Goal: Task Accomplishment & Management: Manage account settings

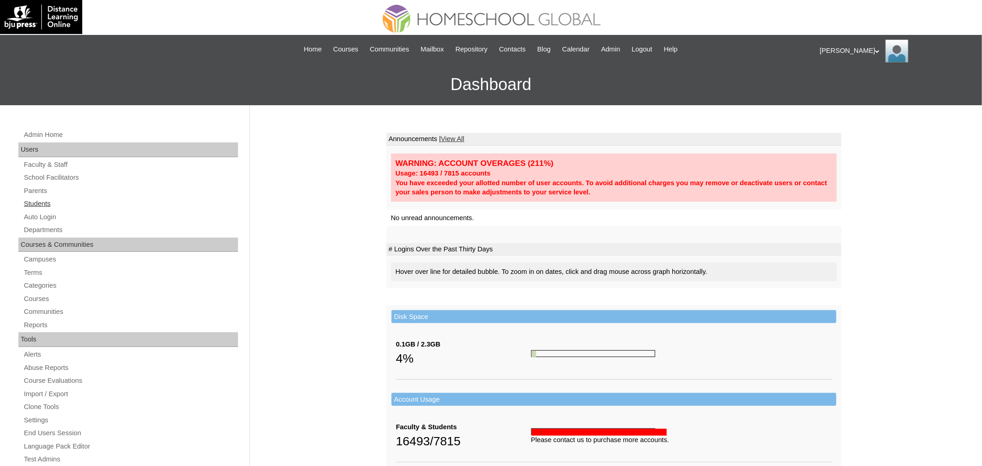
click at [41, 203] on link "Students" at bounding box center [130, 203] width 215 height 11
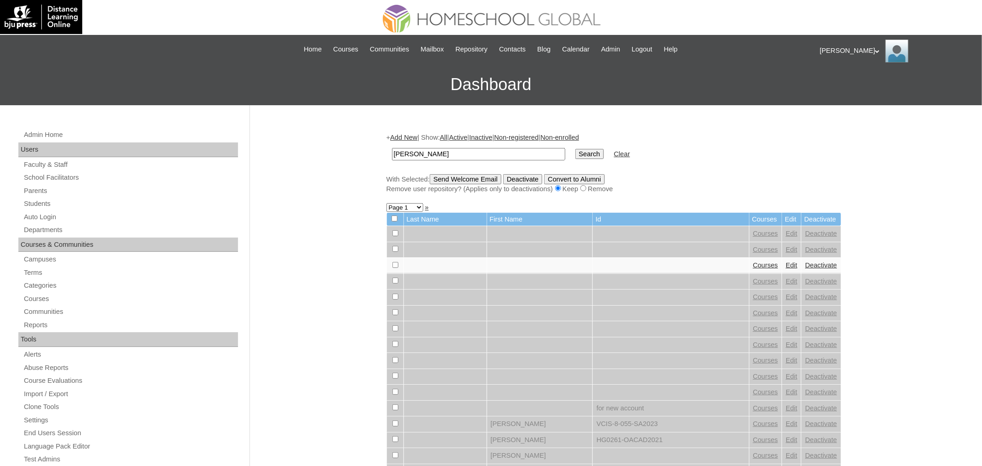
type input "[PERSON_NAME]"
click at [576, 149] on input "Search" at bounding box center [590, 154] width 29 height 10
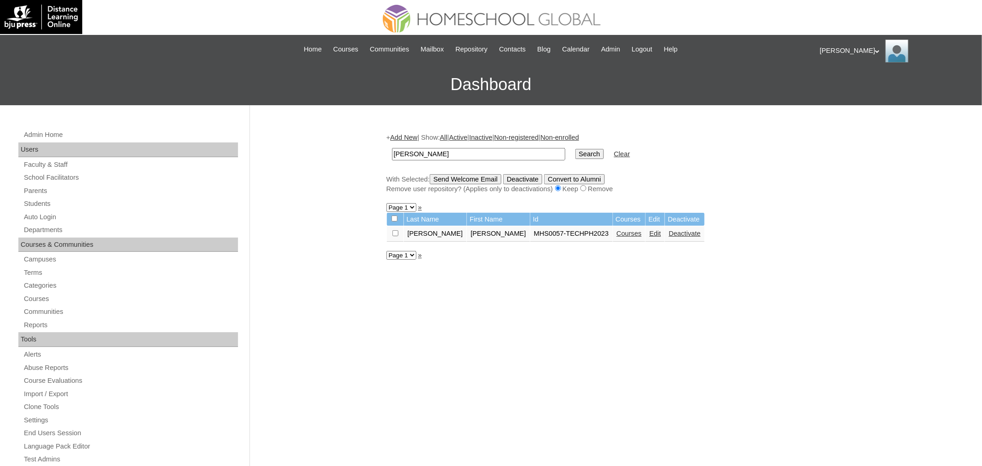
click at [617, 234] on link "Courses" at bounding box center [629, 233] width 25 height 7
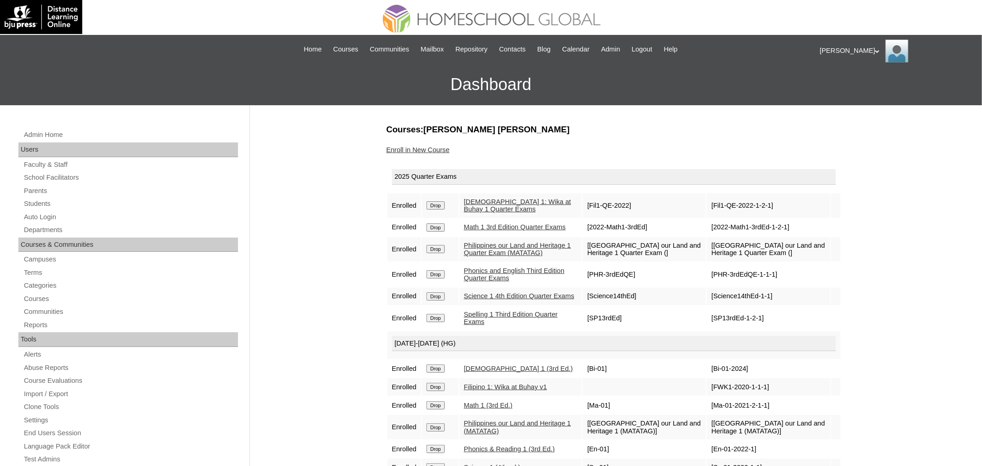
click at [434, 149] on link "Enroll in New Course" at bounding box center [418, 149] width 63 height 7
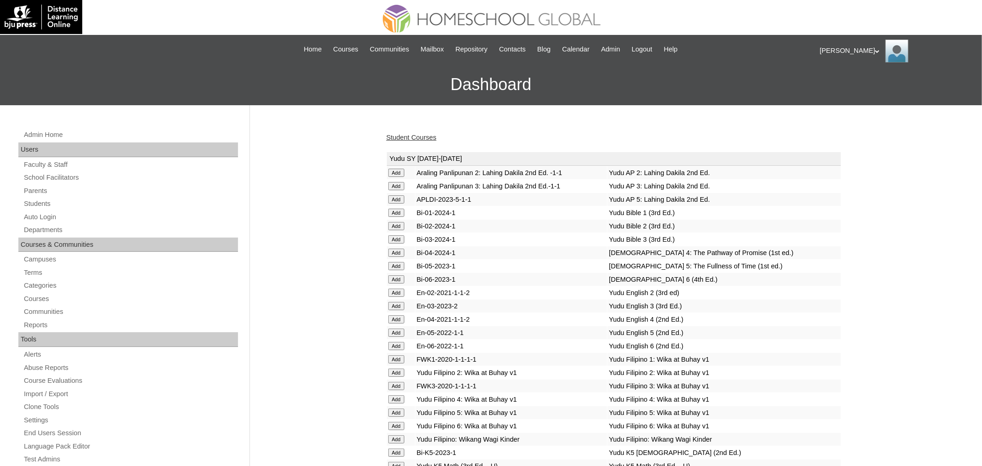
scroll to position [3236, 0]
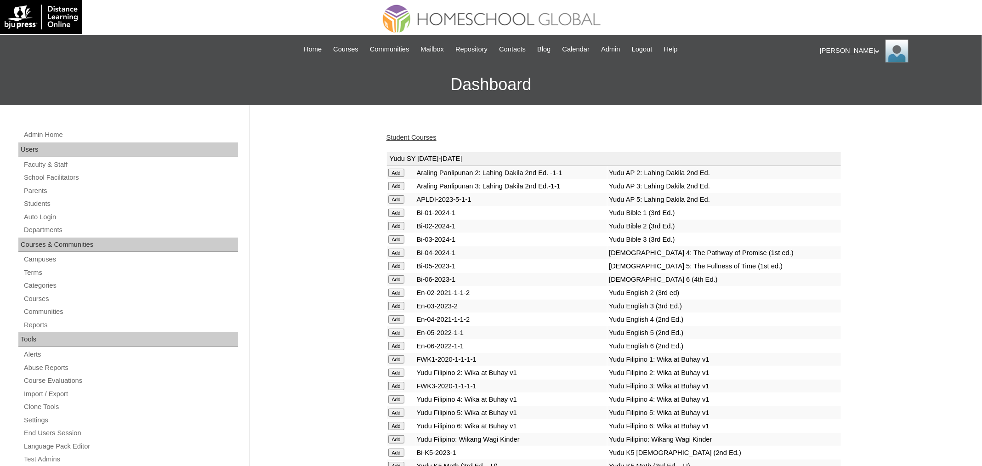
click at [411, 138] on link "Student Courses" at bounding box center [412, 137] width 50 height 7
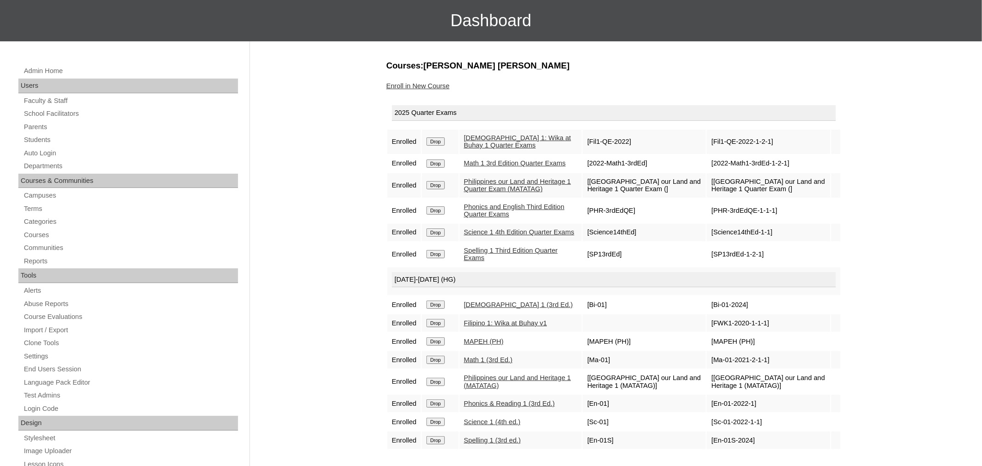
scroll to position [93, 0]
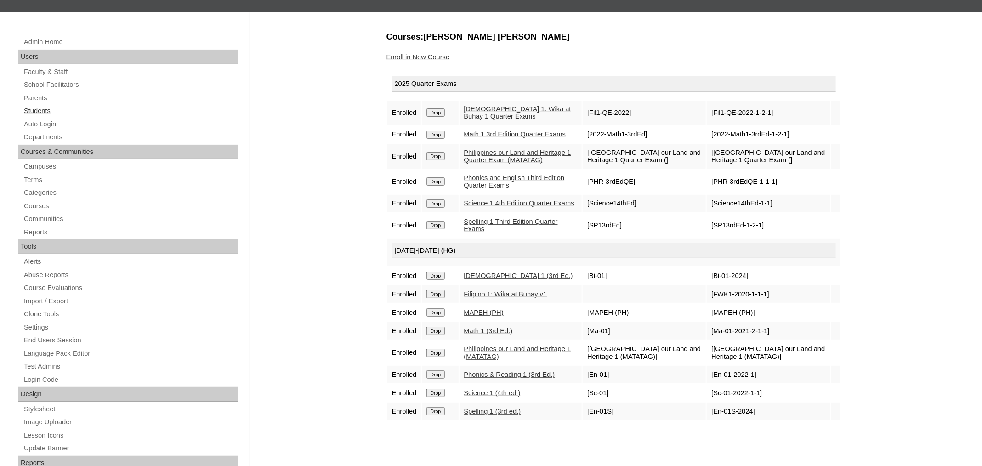
click at [51, 110] on link "Students" at bounding box center [130, 110] width 215 height 11
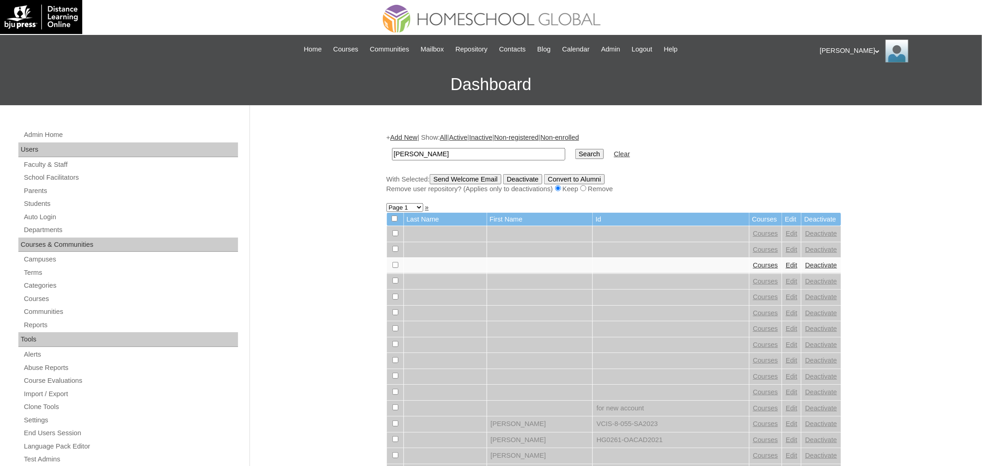
type input "Eve Eleana"
click at [576, 149] on input "Search" at bounding box center [590, 154] width 29 height 10
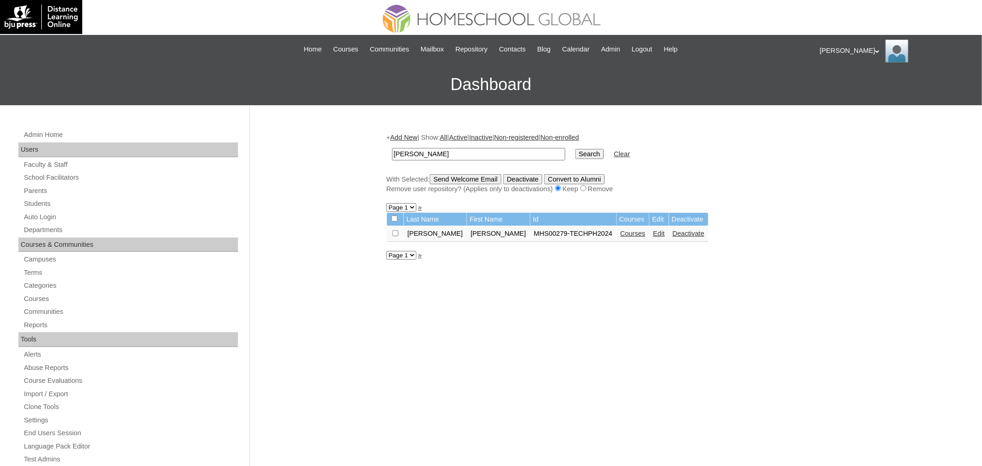
click at [621, 234] on link "Courses" at bounding box center [633, 233] width 25 height 7
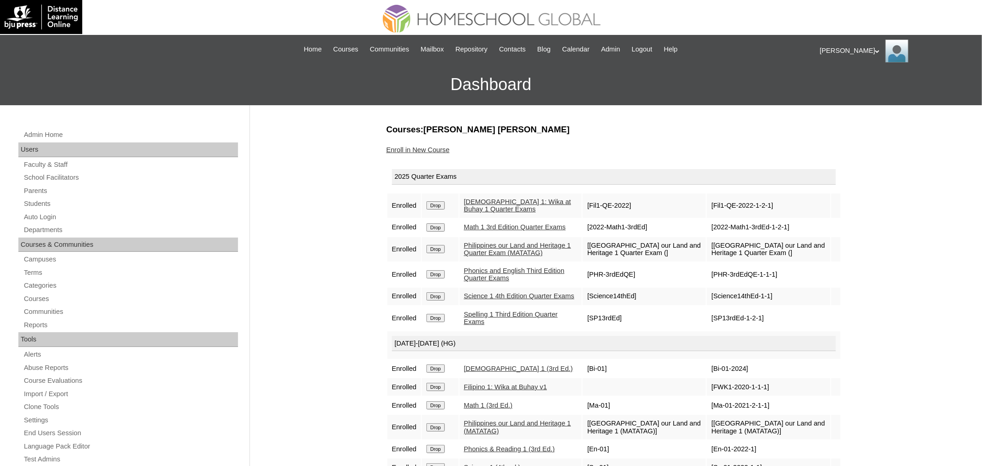
click at [435, 147] on link "Enroll in New Course" at bounding box center [418, 149] width 63 height 7
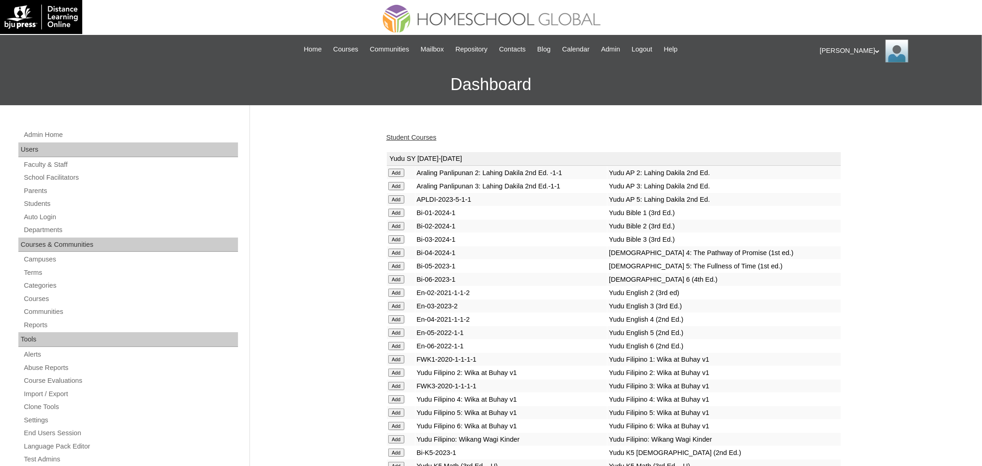
scroll to position [3236, 0]
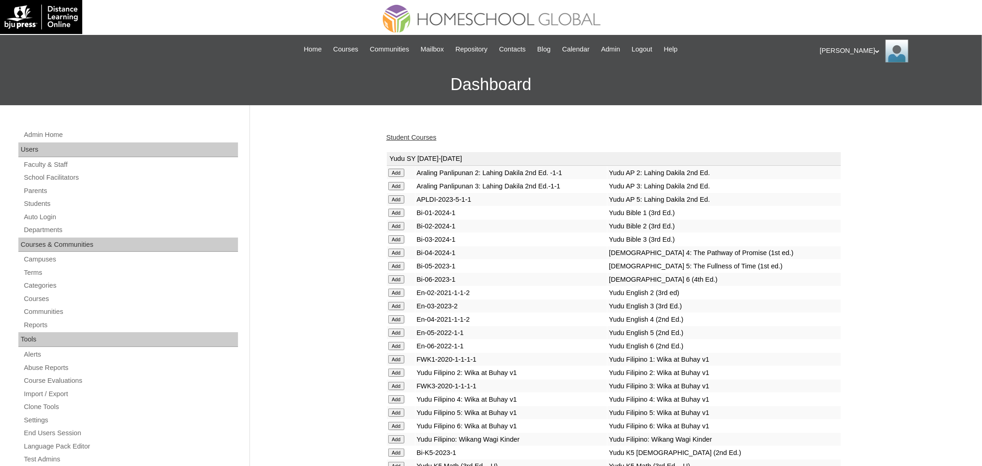
click at [421, 134] on link "Student Courses" at bounding box center [412, 137] width 50 height 7
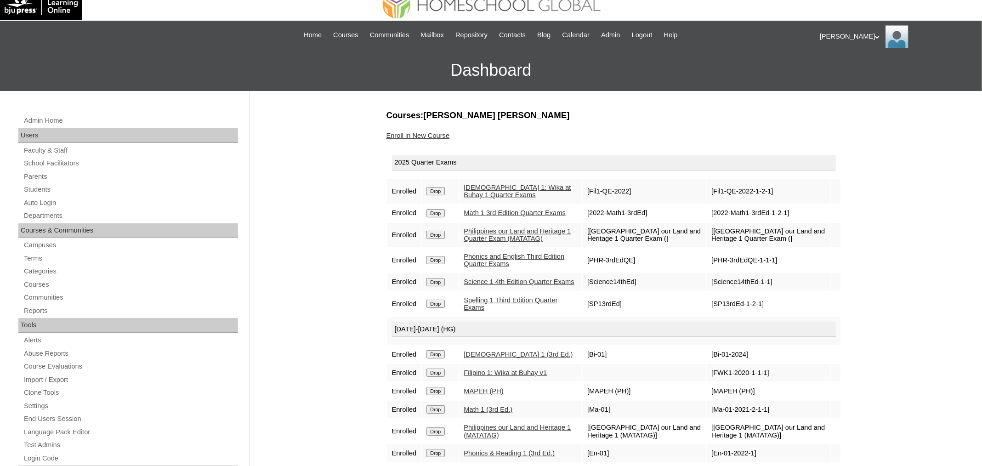
scroll to position [33, 0]
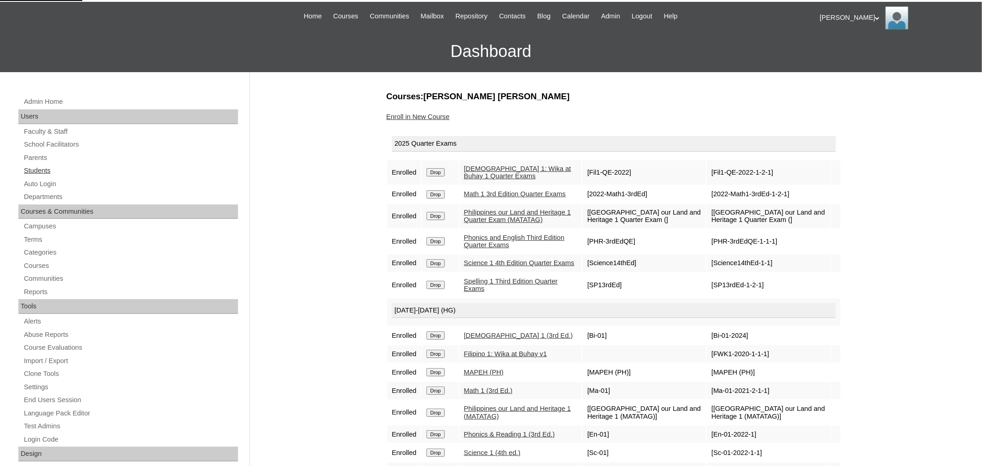
click at [34, 168] on link "Students" at bounding box center [130, 170] width 215 height 11
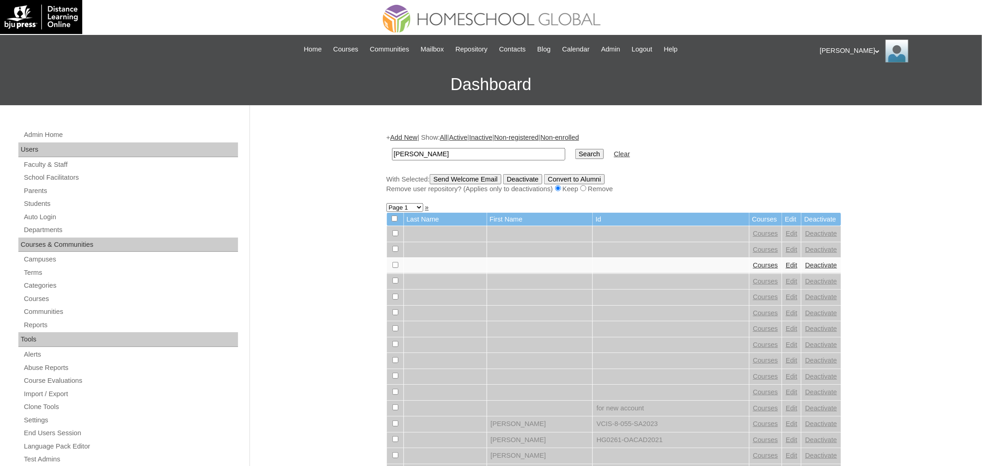
type input "[PERSON_NAME]"
click at [576, 149] on input "Search" at bounding box center [590, 154] width 29 height 10
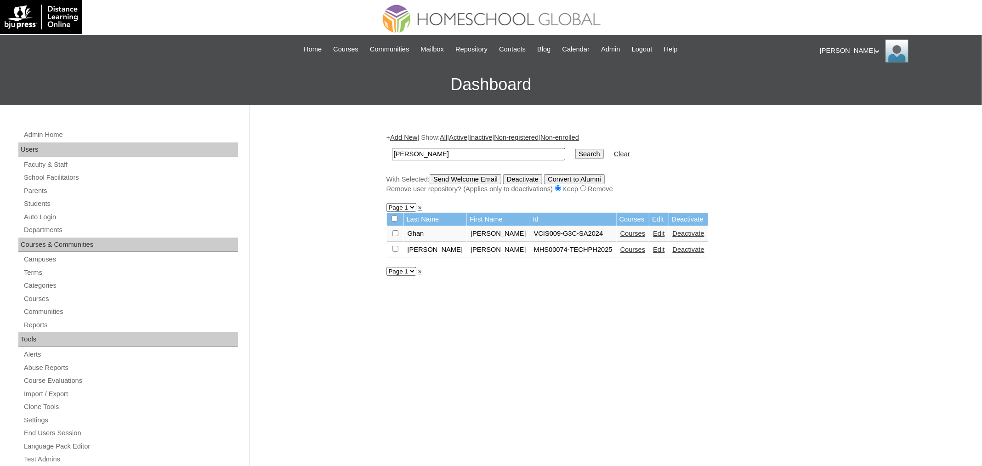
click at [621, 246] on link "Courses" at bounding box center [633, 249] width 25 height 7
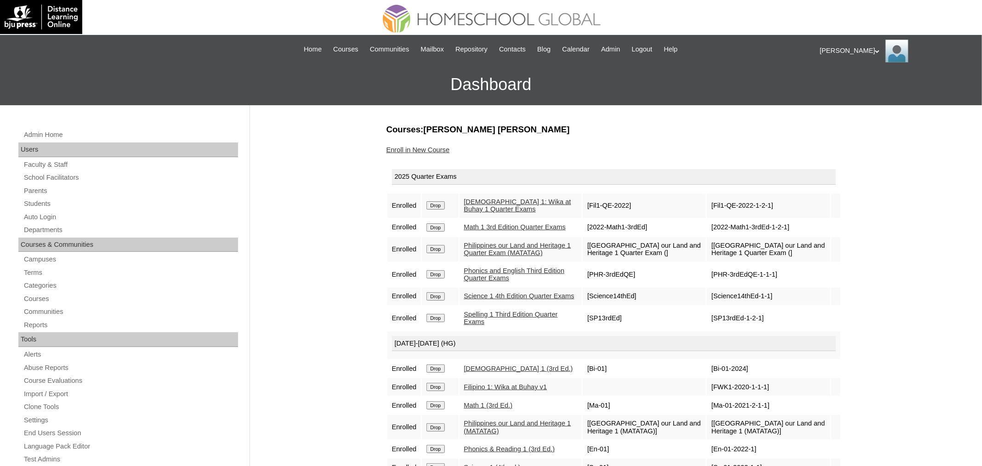
click at [428, 152] on link "Enroll in New Course" at bounding box center [418, 149] width 63 height 7
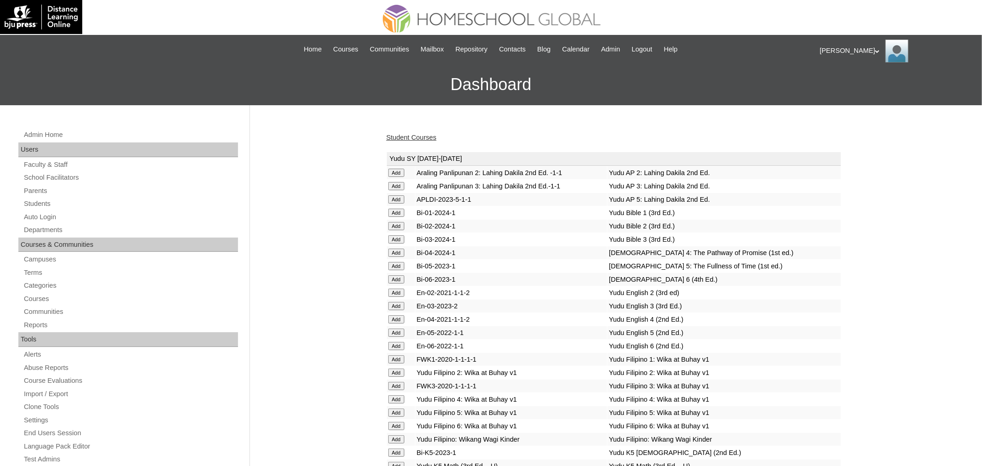
scroll to position [3236, 0]
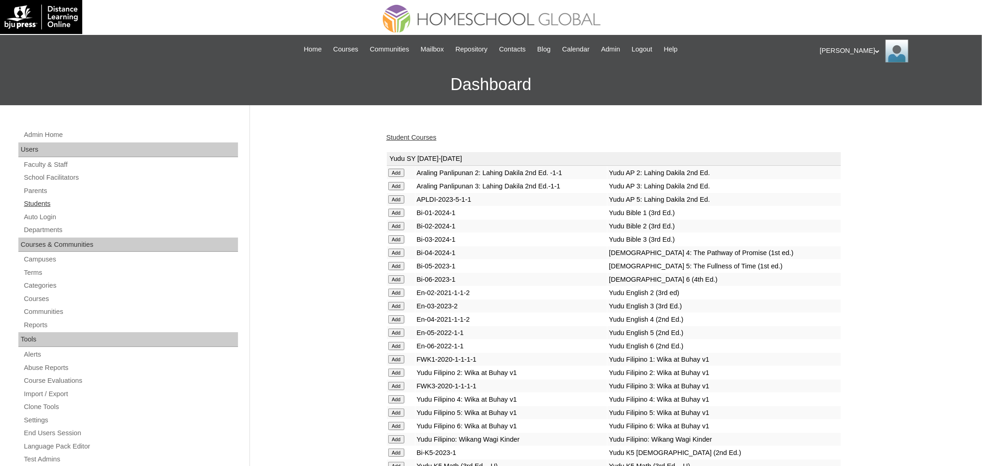
click at [52, 206] on link "Students" at bounding box center [130, 203] width 215 height 11
click at [428, 136] on link "Student Courses" at bounding box center [412, 137] width 50 height 7
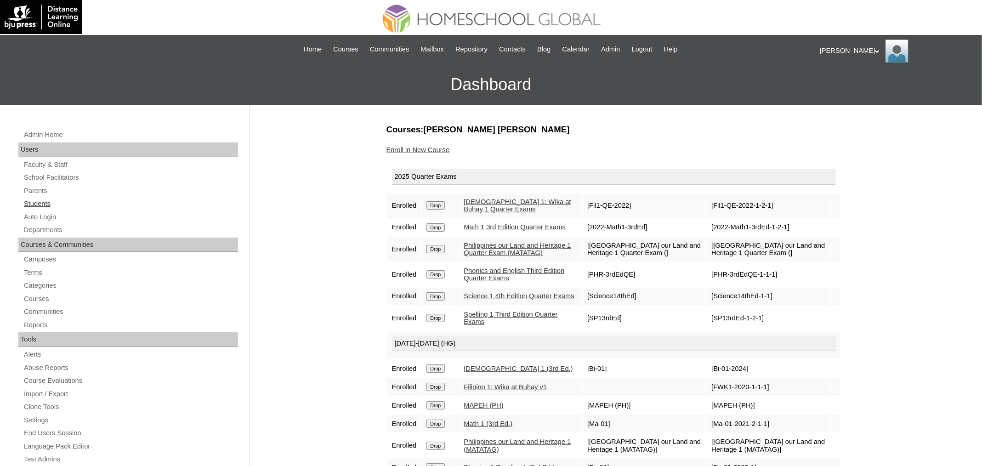
click at [40, 203] on link "Students" at bounding box center [130, 203] width 215 height 11
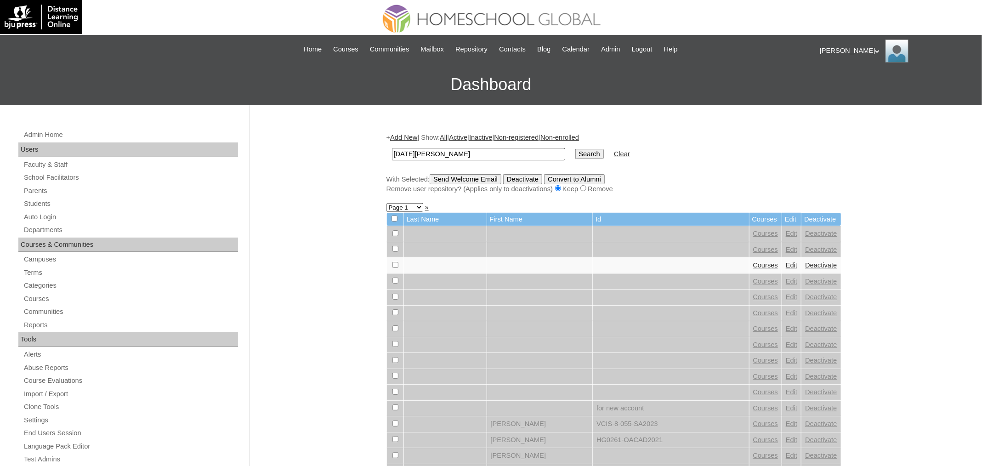
type input "[DATE][PERSON_NAME]"
click at [576, 149] on input "Search" at bounding box center [590, 154] width 29 height 10
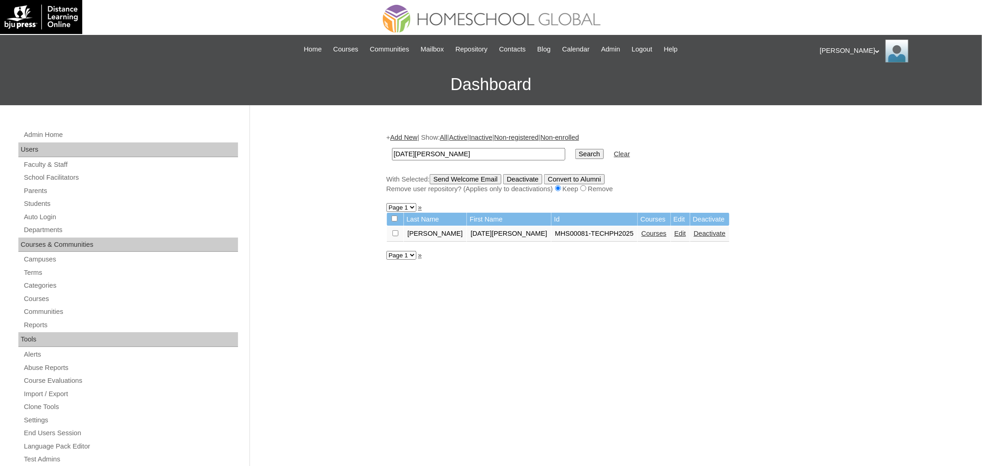
click at [642, 233] on link "Courses" at bounding box center [654, 233] width 25 height 7
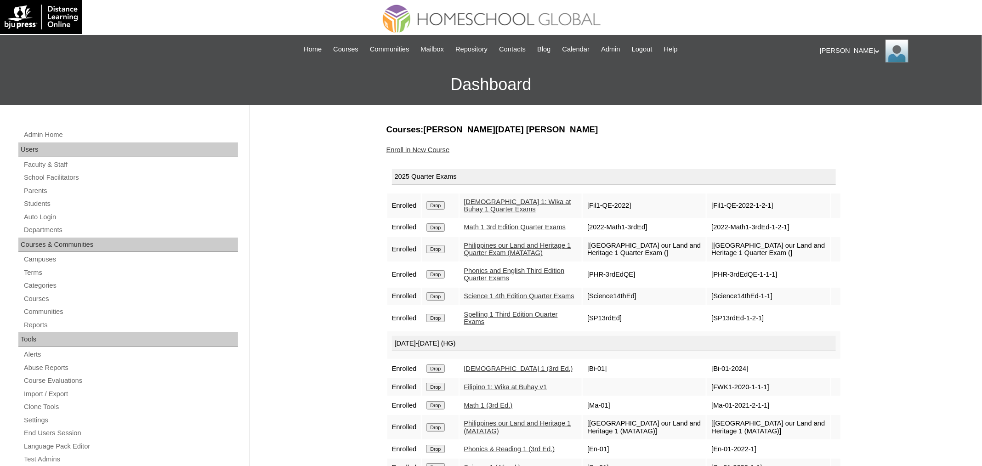
click at [429, 142] on div "Courses:[PERSON_NAME][DATE] [PERSON_NAME] Enroll in New Course 2025 Quarter Exa…" at bounding box center [612, 432] width 460 height 616
click at [430, 149] on link "Enroll in New Course" at bounding box center [418, 149] width 63 height 7
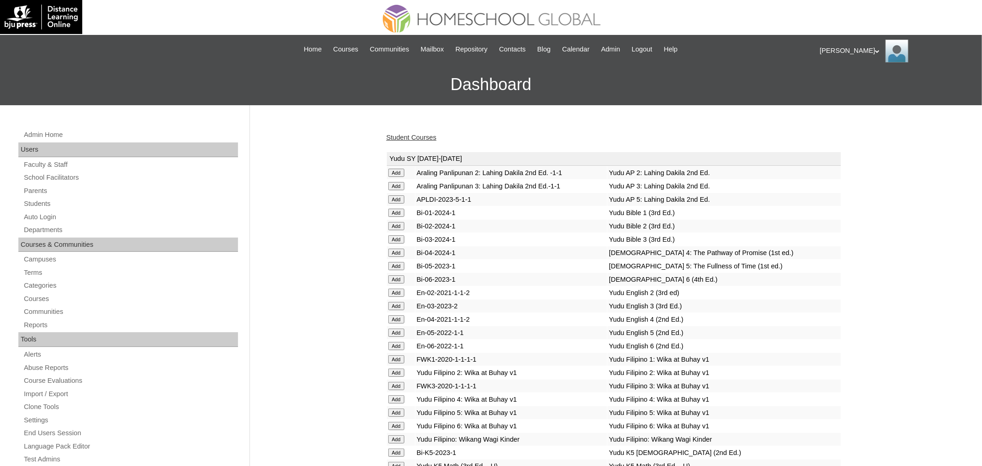
scroll to position [3236, 0]
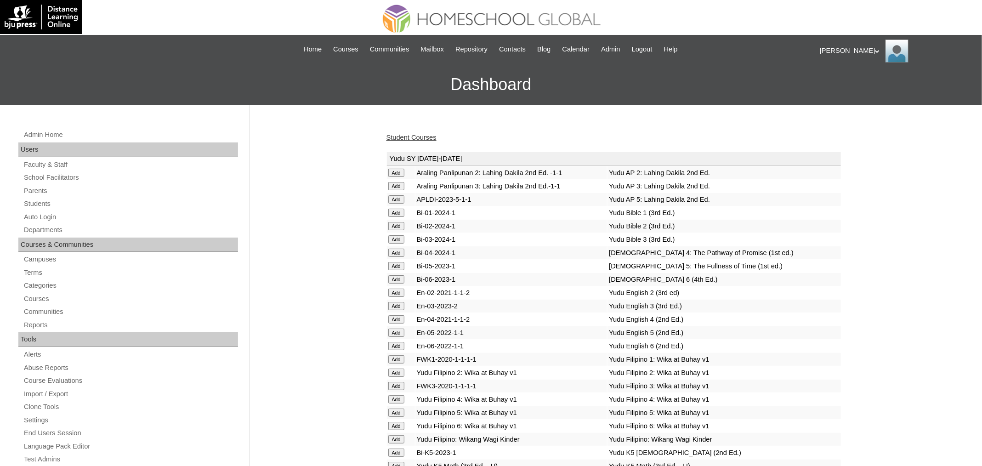
click at [413, 137] on link "Student Courses" at bounding box center [412, 137] width 50 height 7
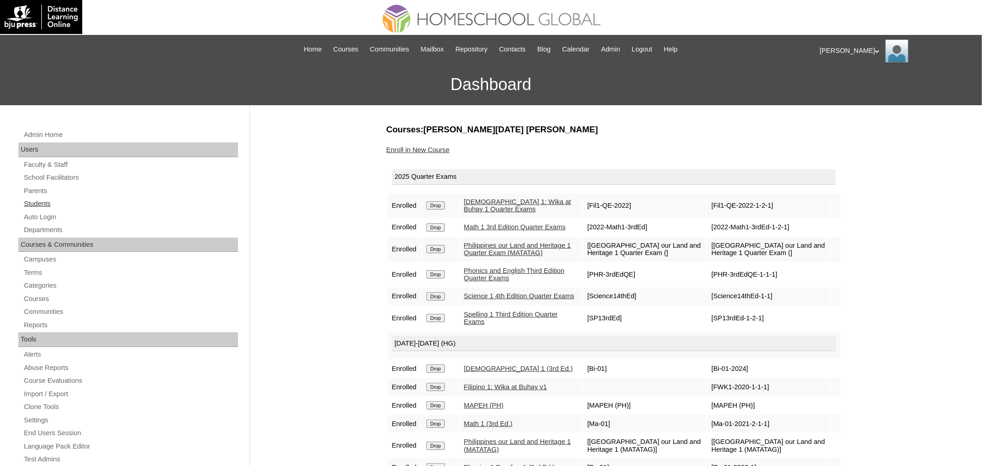
click at [51, 200] on link "Students" at bounding box center [130, 203] width 215 height 11
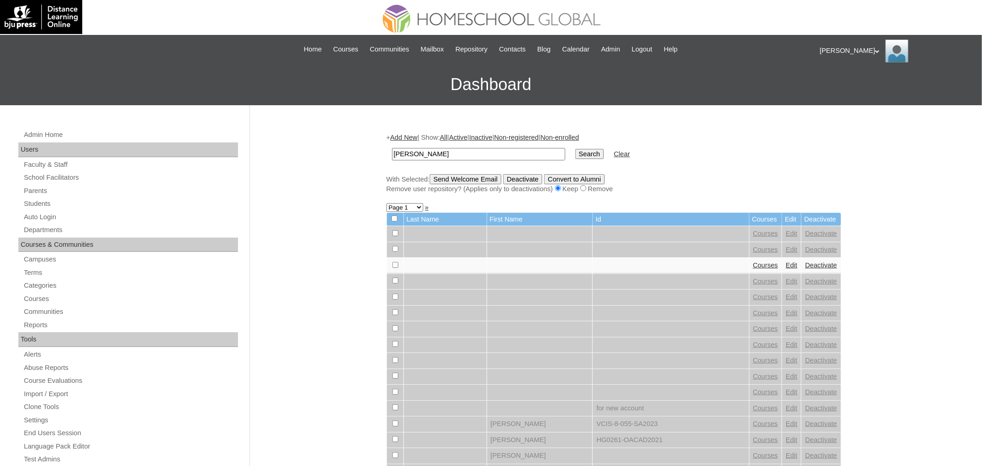
type input "[PERSON_NAME]"
click at [576, 149] on input "Search" at bounding box center [590, 154] width 29 height 10
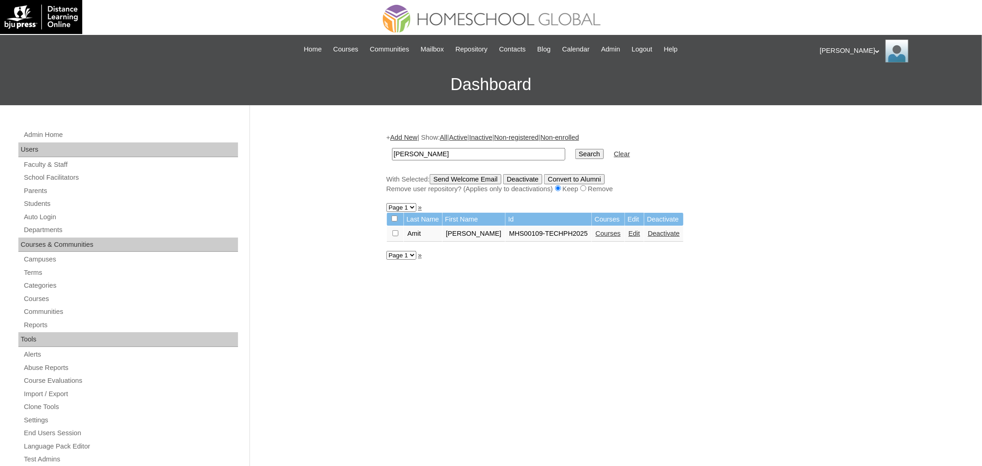
click at [596, 232] on link "Courses" at bounding box center [608, 233] width 25 height 7
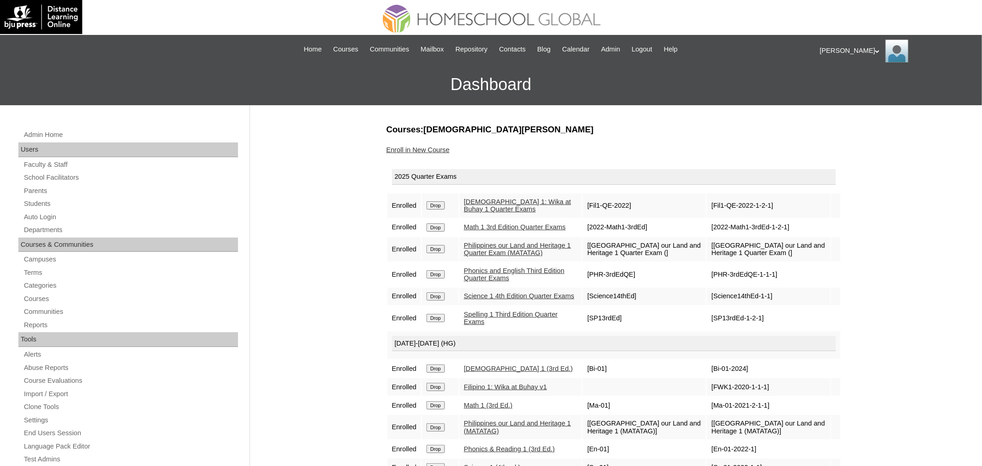
click at [438, 150] on link "Enroll in New Course" at bounding box center [418, 149] width 63 height 7
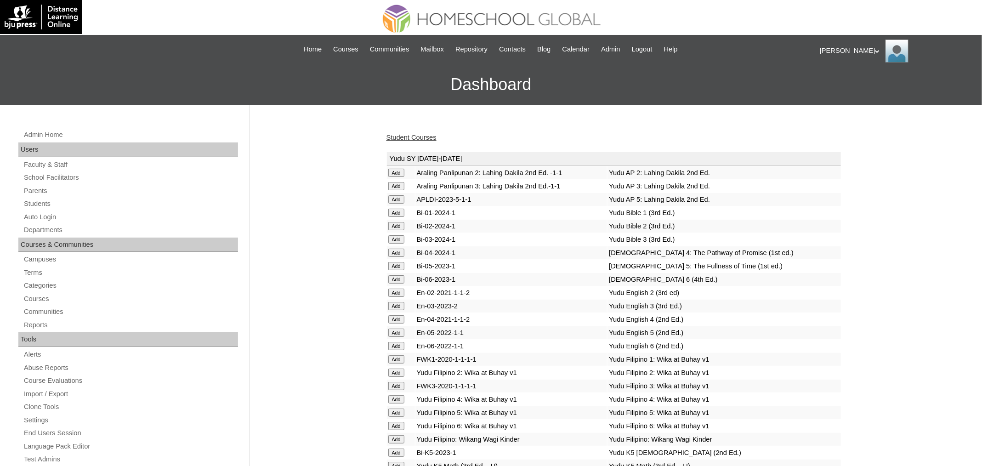
scroll to position [3236, 0]
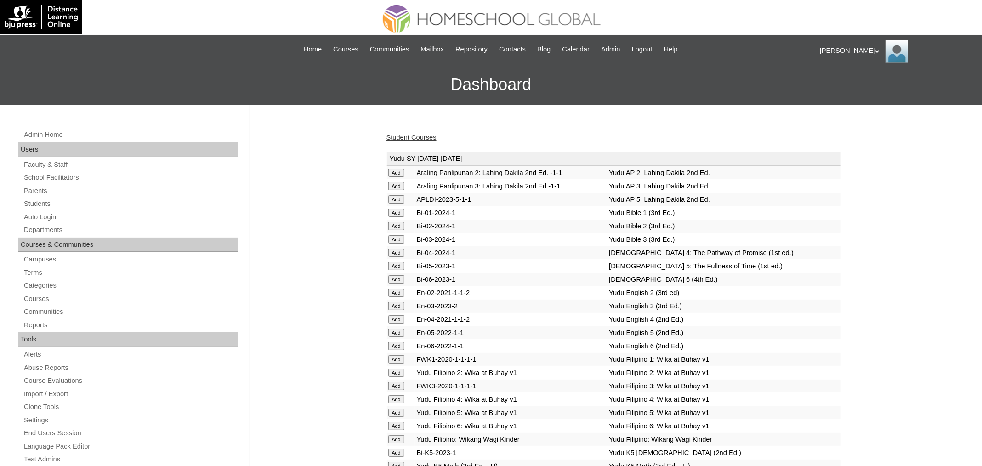
click at [428, 139] on link "Student Courses" at bounding box center [412, 137] width 50 height 7
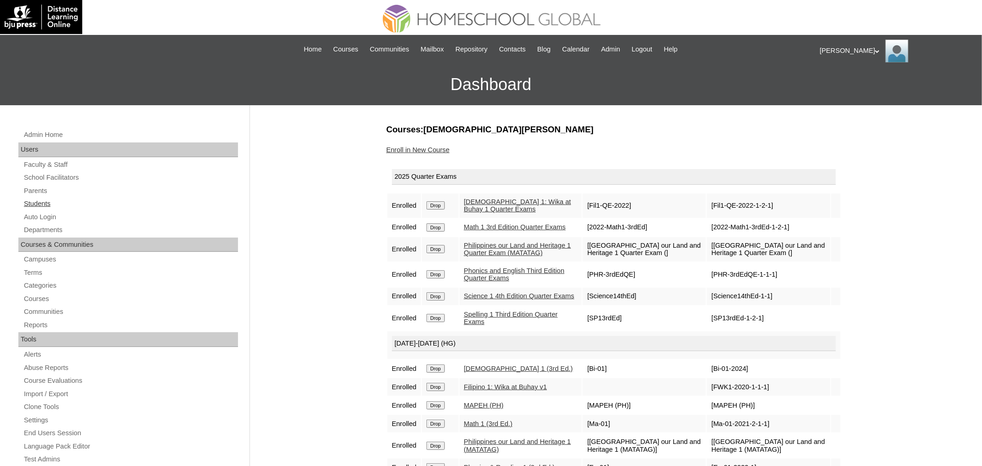
click at [58, 203] on link "Students" at bounding box center [130, 203] width 215 height 11
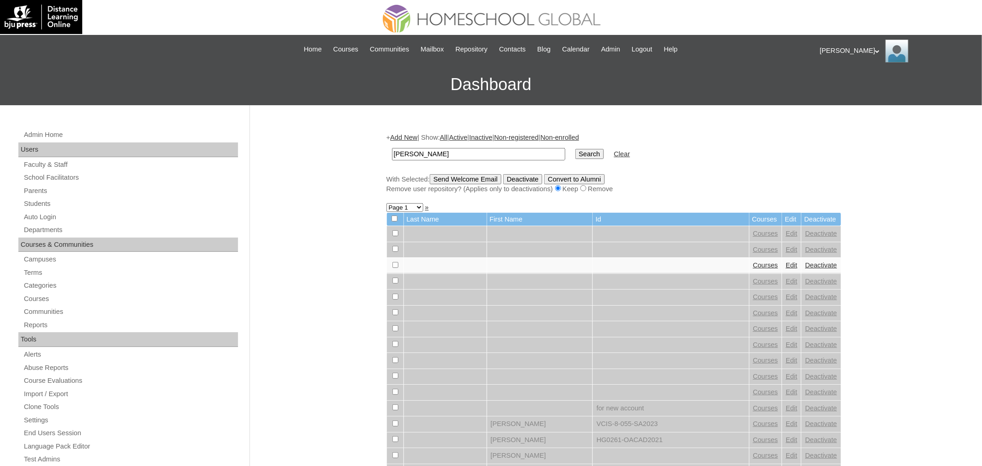
type input "Eva Cardi"
click at [576, 149] on input "Search" at bounding box center [590, 154] width 29 height 10
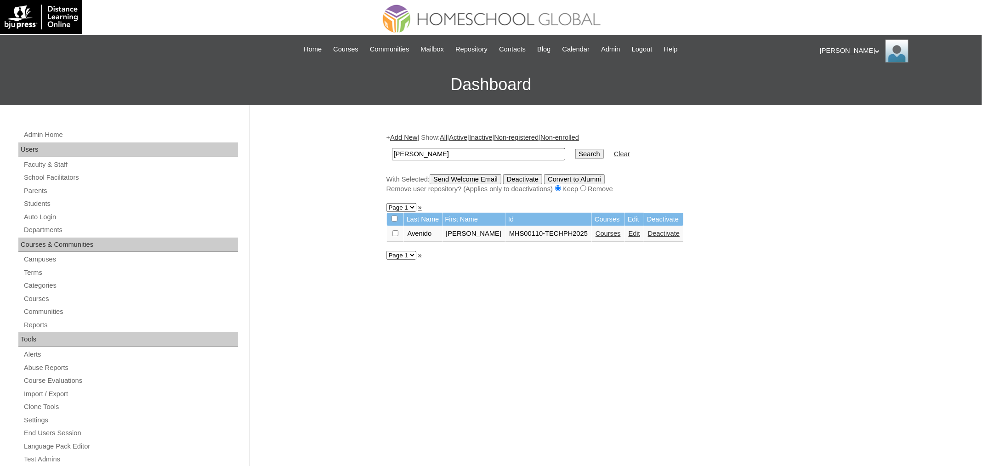
click at [596, 233] on link "Courses" at bounding box center [608, 233] width 25 height 7
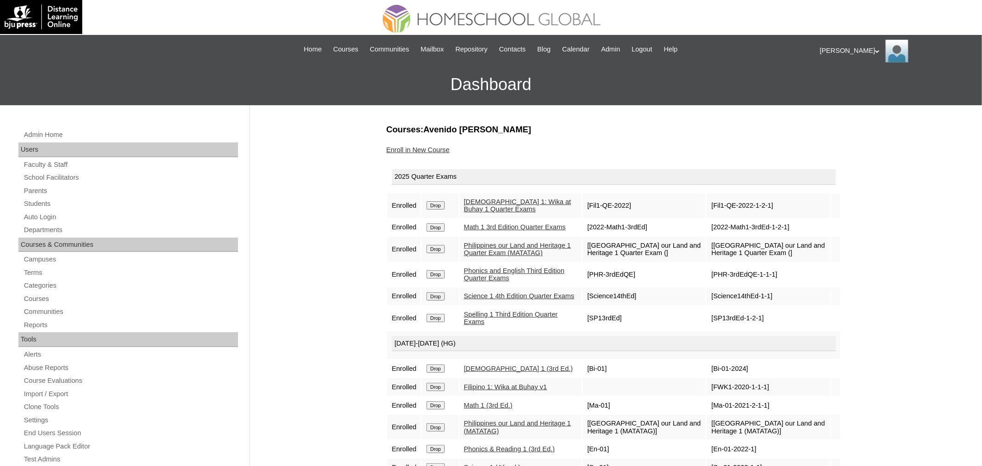
click at [434, 143] on div "Courses:Avenido Eva Cardi Enroll in New Course 2025 Quarter Exams Enrolled Drop…" at bounding box center [612, 432] width 460 height 616
click at [430, 148] on link "Enroll in New Course" at bounding box center [418, 149] width 63 height 7
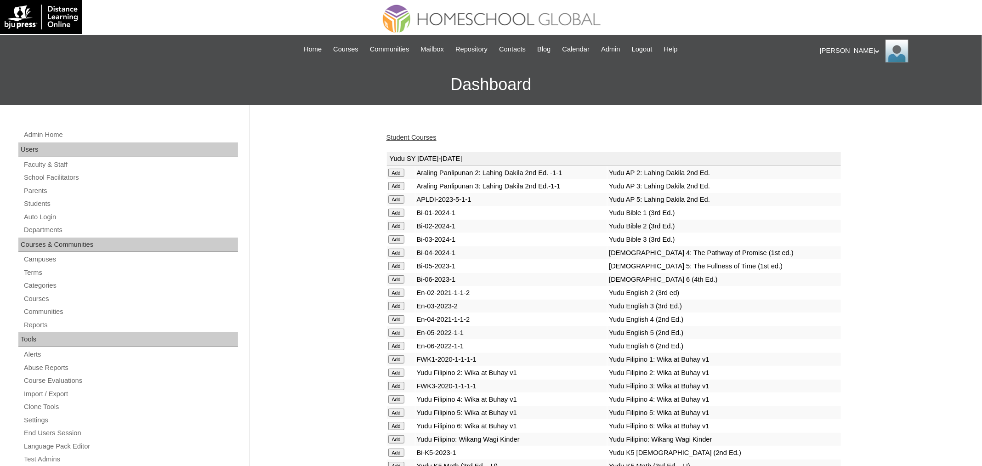
scroll to position [3236, 0]
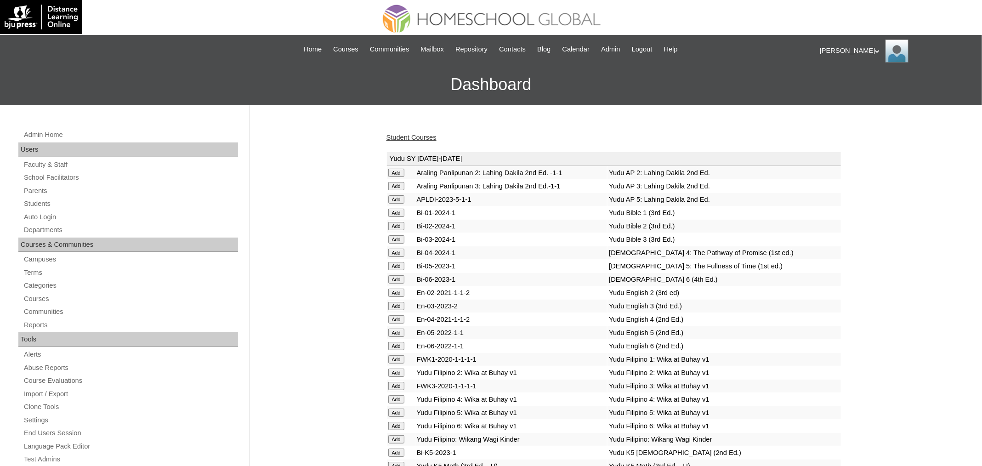
click at [408, 137] on link "Student Courses" at bounding box center [412, 137] width 50 height 7
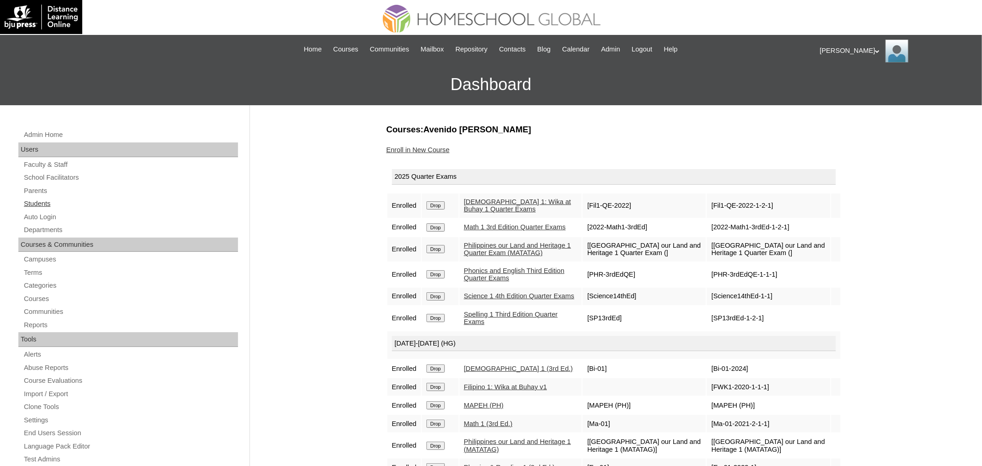
click at [41, 203] on link "Students" at bounding box center [130, 203] width 215 height 11
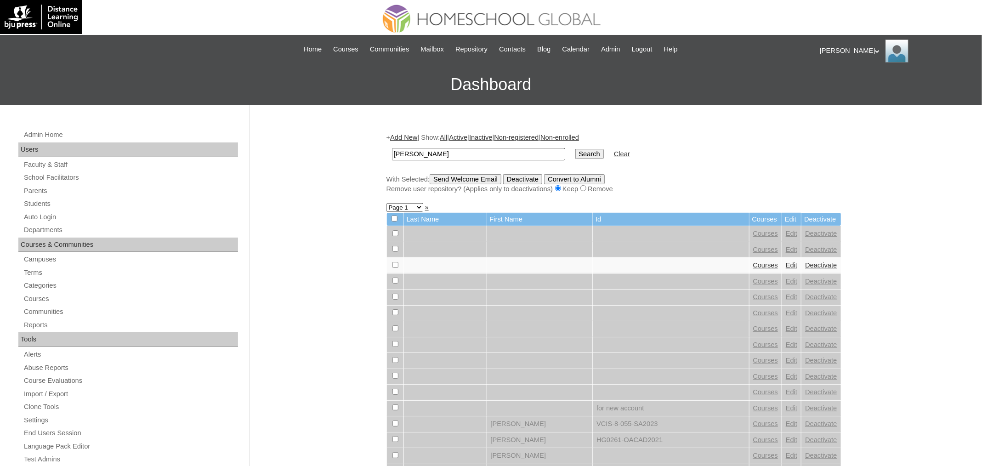
type input "[PERSON_NAME]"
click at [576, 149] on input "Search" at bounding box center [590, 154] width 29 height 10
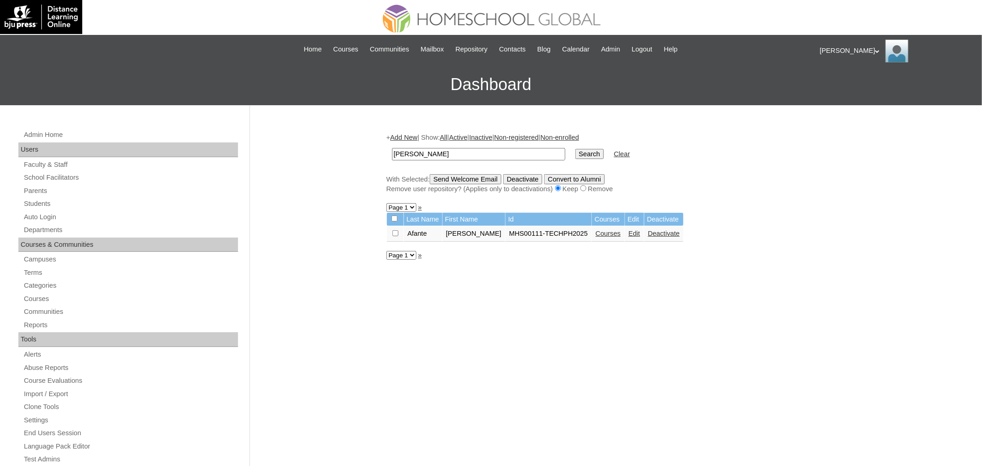
click at [600, 234] on link "Courses" at bounding box center [608, 233] width 25 height 7
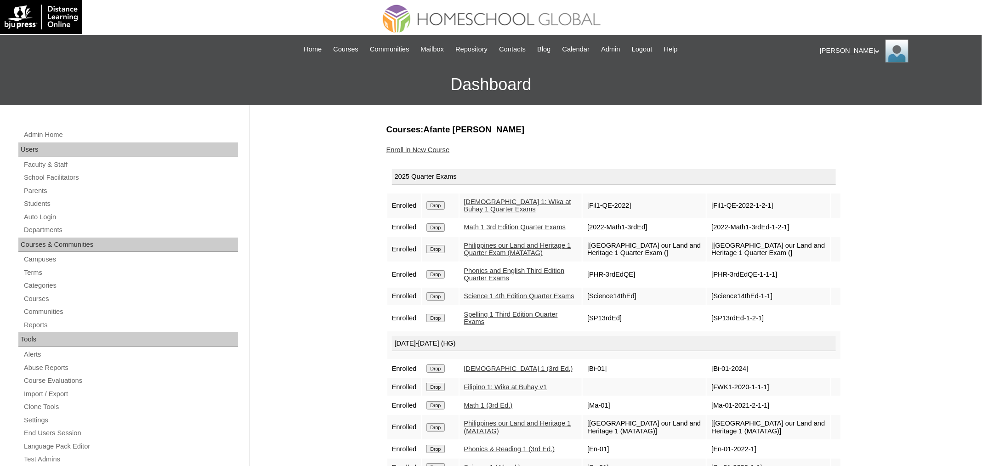
click at [412, 149] on link "Enroll in New Course" at bounding box center [418, 149] width 63 height 7
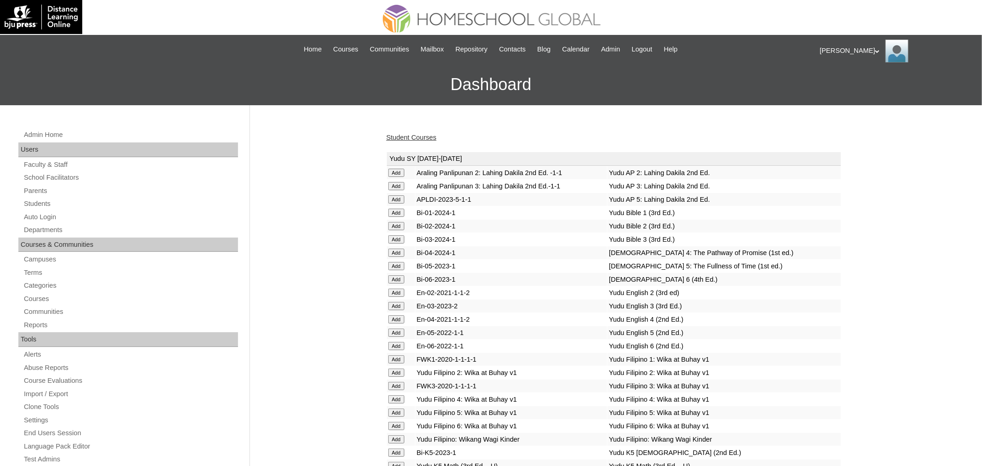
scroll to position [3236, 0]
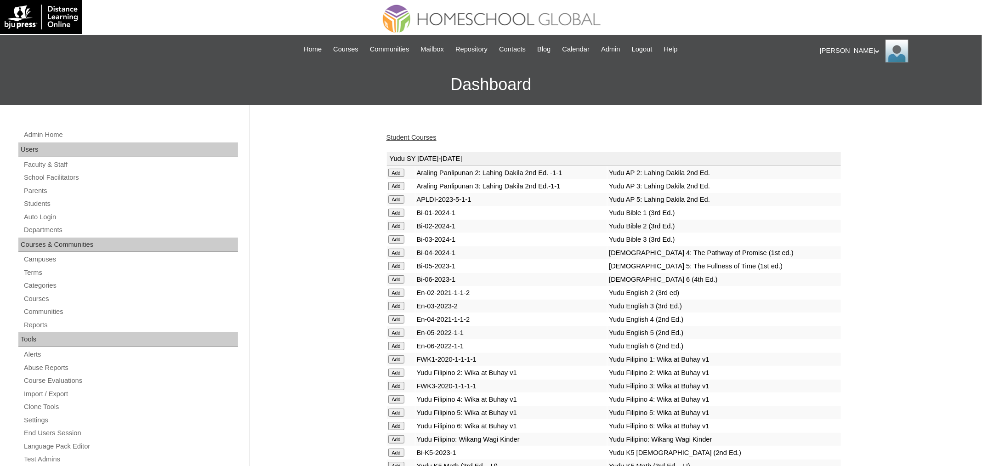
click at [422, 140] on link "Student Courses" at bounding box center [412, 137] width 50 height 7
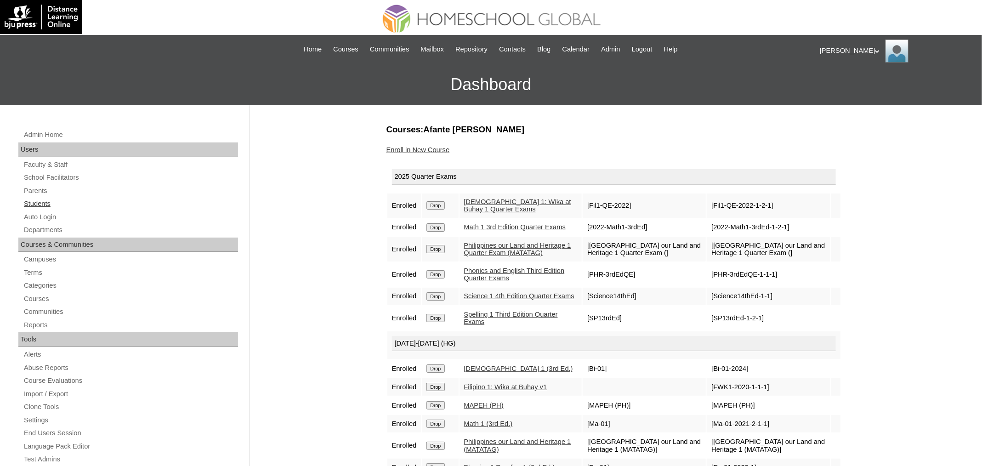
click at [52, 200] on link "Students" at bounding box center [130, 203] width 215 height 11
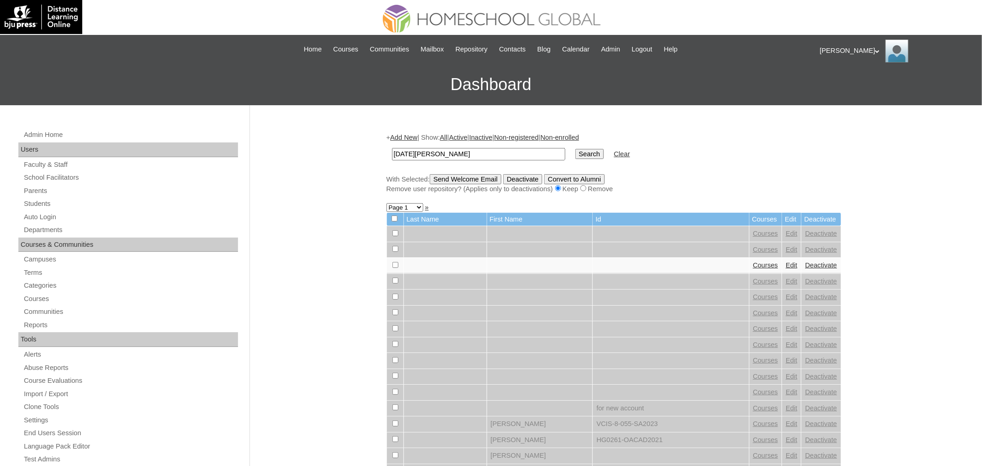
type input "[DATE][PERSON_NAME]"
click at [576, 149] on input "Search" at bounding box center [590, 154] width 29 height 10
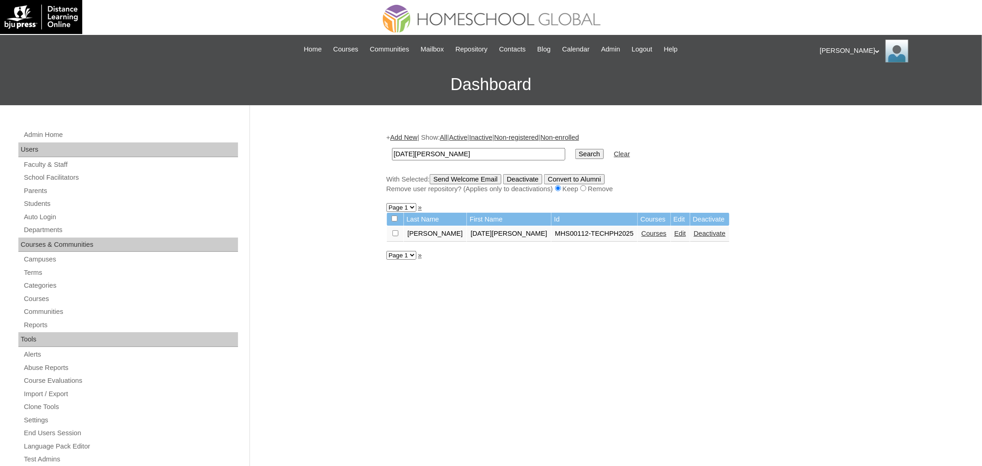
click at [642, 231] on link "Courses" at bounding box center [654, 233] width 25 height 7
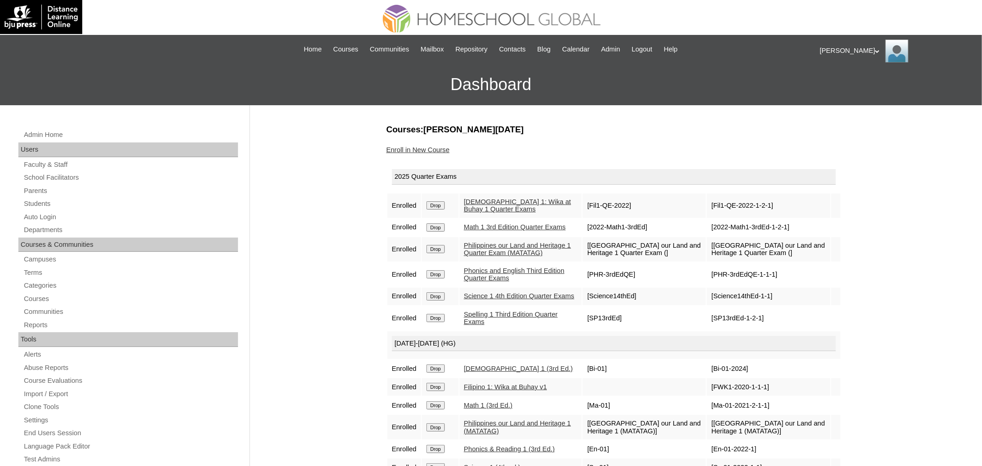
click at [426, 150] on link "Enroll in New Course" at bounding box center [418, 149] width 63 height 7
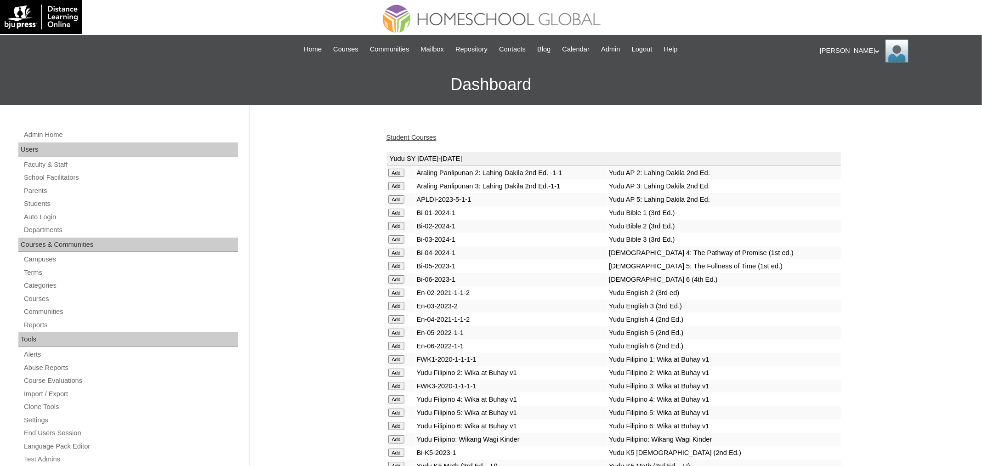
scroll to position [3236, 0]
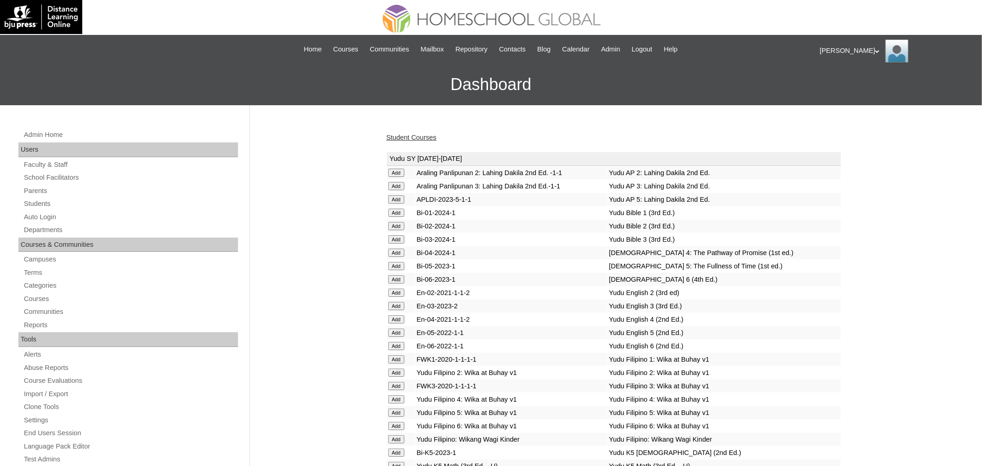
click at [411, 138] on link "Student Courses" at bounding box center [412, 137] width 50 height 7
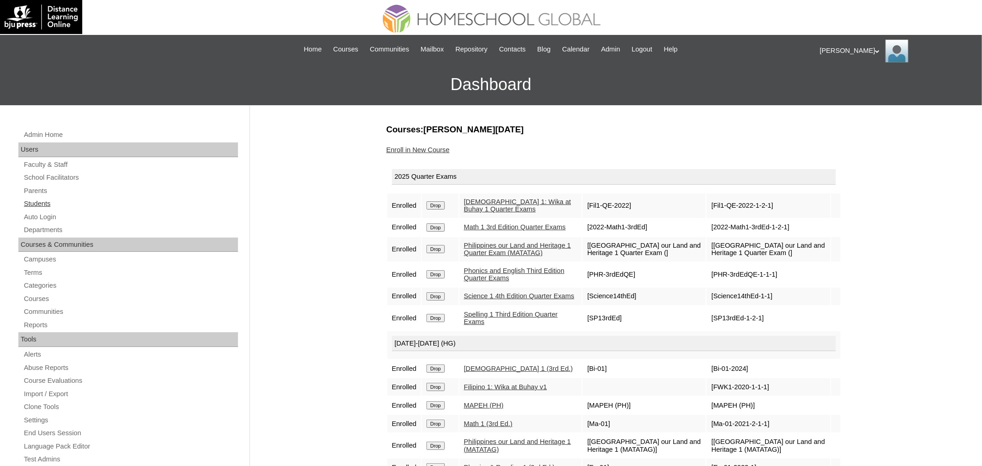
click at [27, 202] on link "Students" at bounding box center [130, 203] width 215 height 11
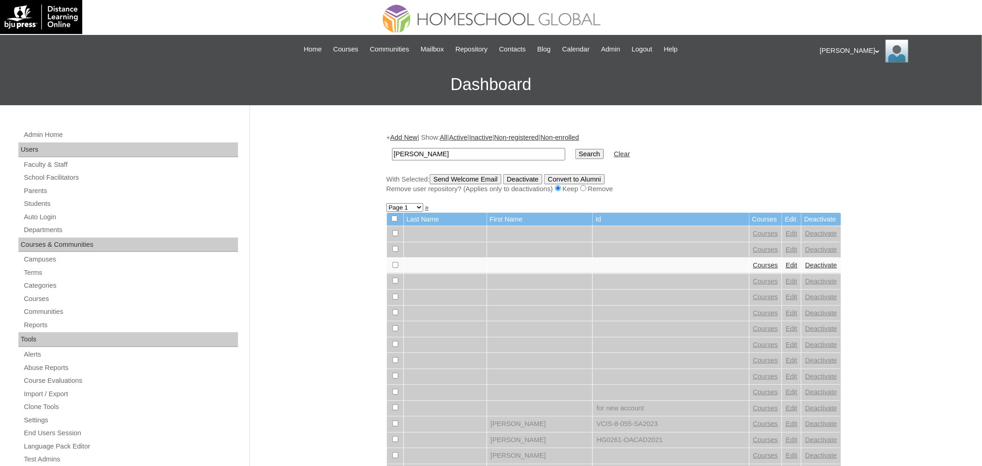
type input "Jio Mathis"
click at [576, 149] on input "Search" at bounding box center [590, 154] width 29 height 10
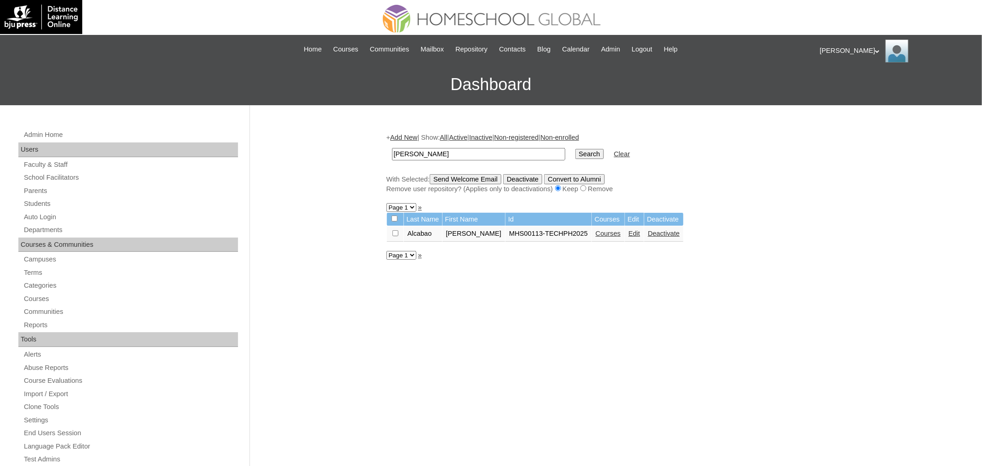
click at [596, 233] on link "Courses" at bounding box center [608, 233] width 25 height 7
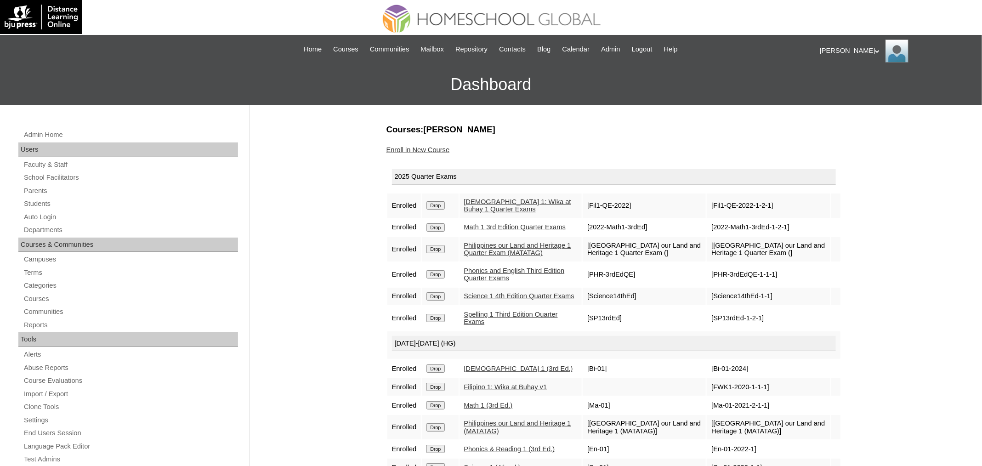
click at [422, 146] on link "Enroll in New Course" at bounding box center [418, 149] width 63 height 7
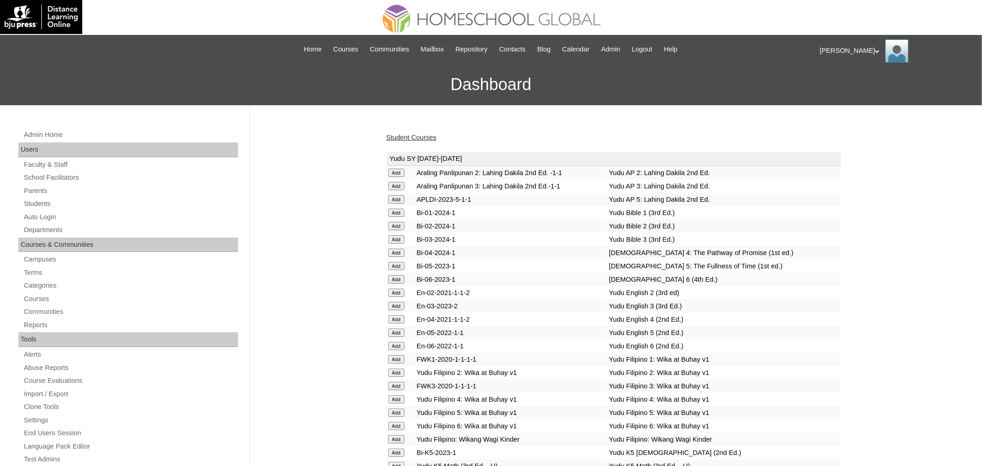
scroll to position [3236, 0]
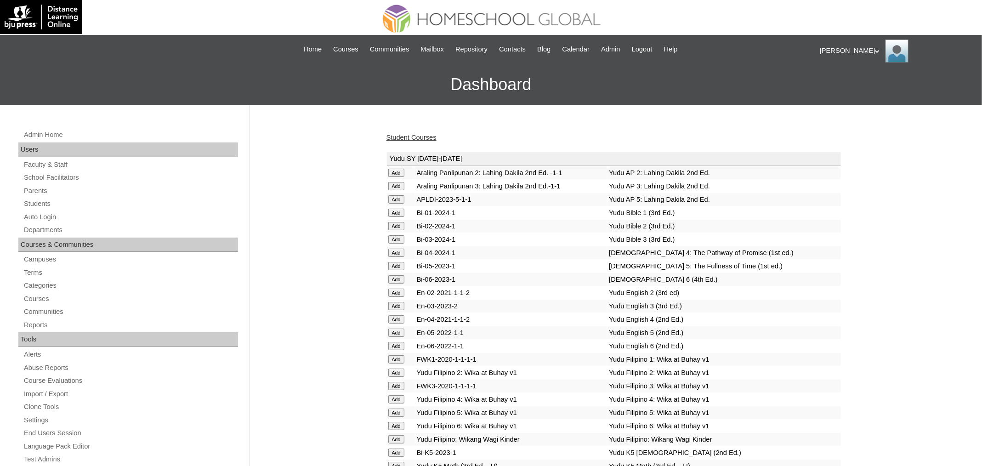
click at [399, 138] on link "Student Courses" at bounding box center [412, 137] width 50 height 7
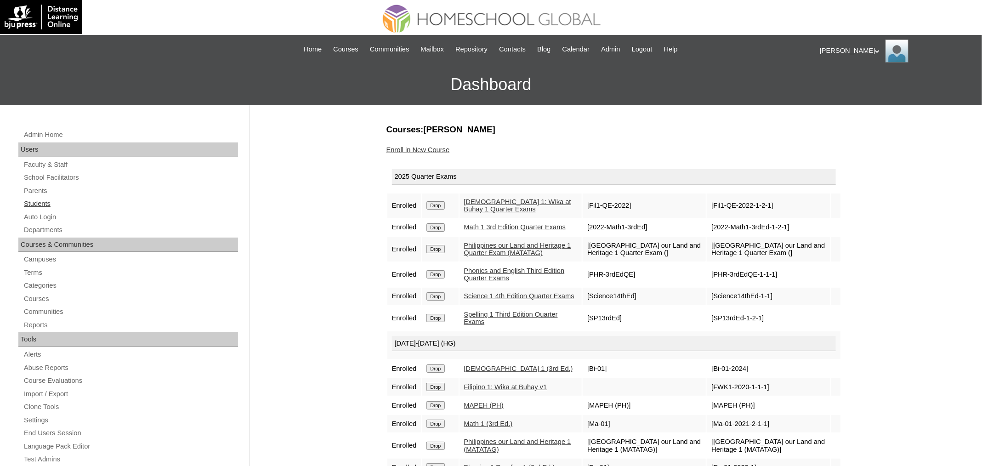
click at [37, 205] on link "Students" at bounding box center [130, 203] width 215 height 11
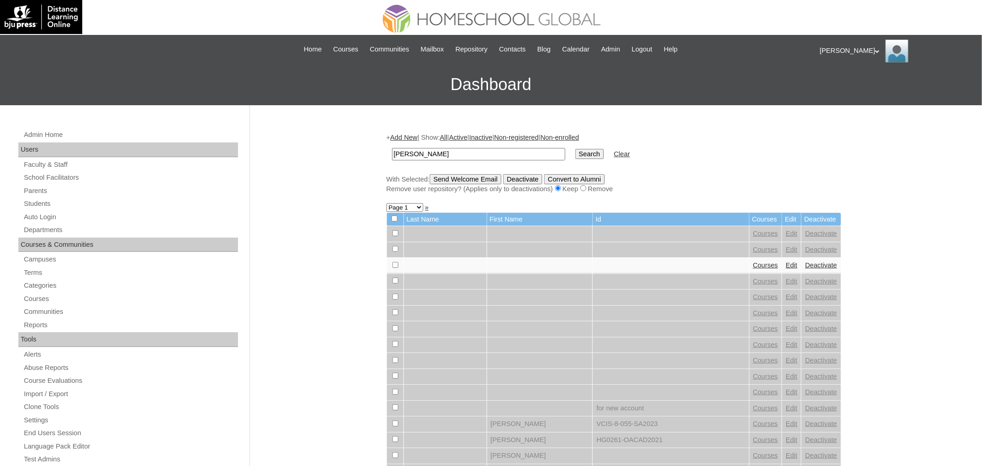
type input "[PERSON_NAME]"
click at [576, 149] on input "Search" at bounding box center [590, 154] width 29 height 10
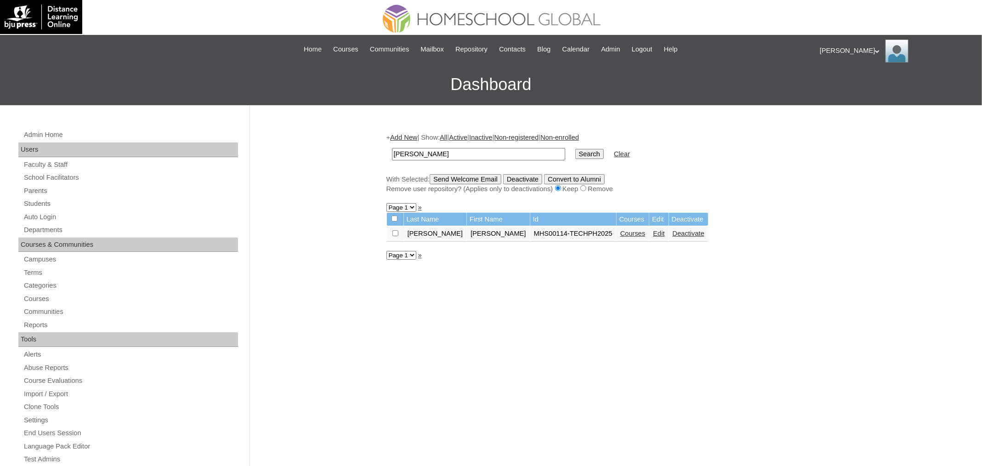
click at [622, 232] on link "Courses" at bounding box center [633, 233] width 25 height 7
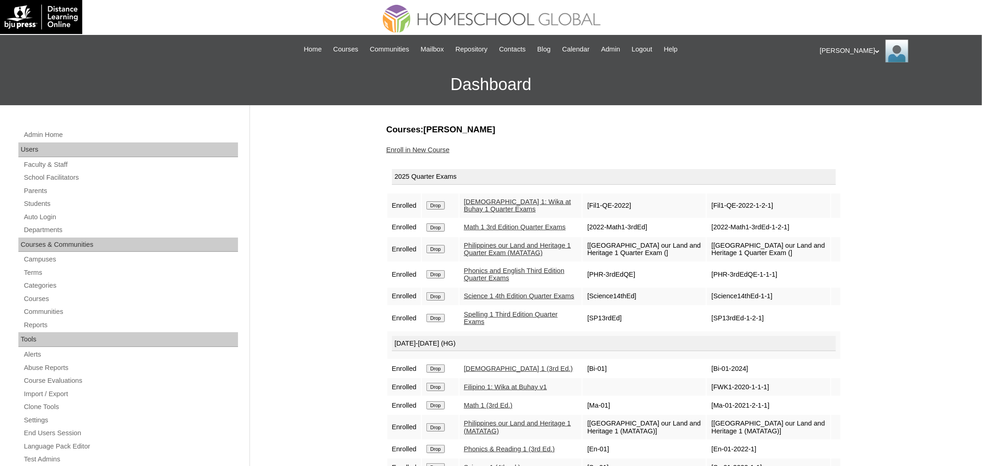
click at [437, 151] on link "Enroll in New Course" at bounding box center [418, 149] width 63 height 7
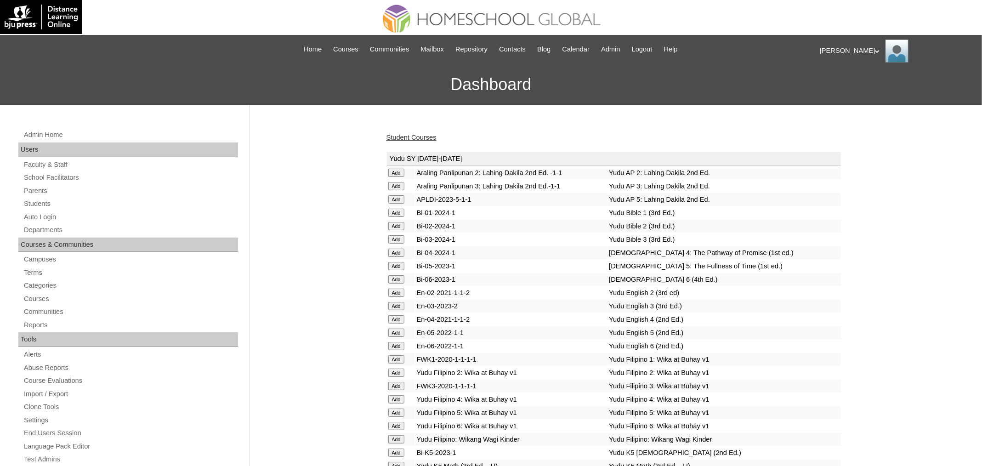
scroll to position [3236, 0]
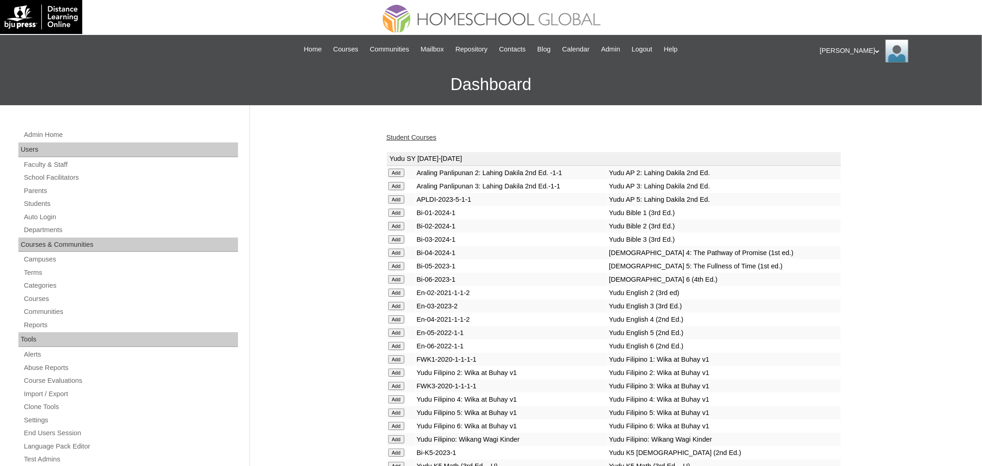
click at [410, 134] on link "Student Courses" at bounding box center [412, 137] width 50 height 7
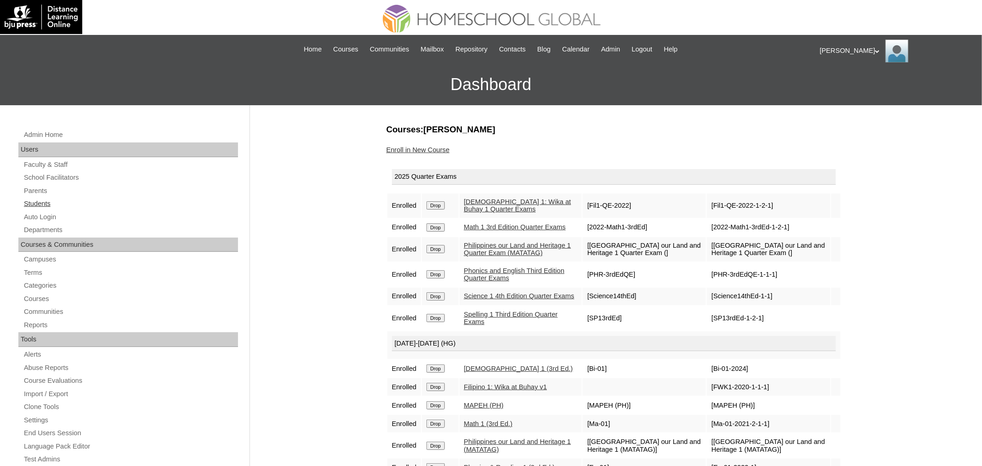
click at [65, 202] on link "Students" at bounding box center [130, 203] width 215 height 11
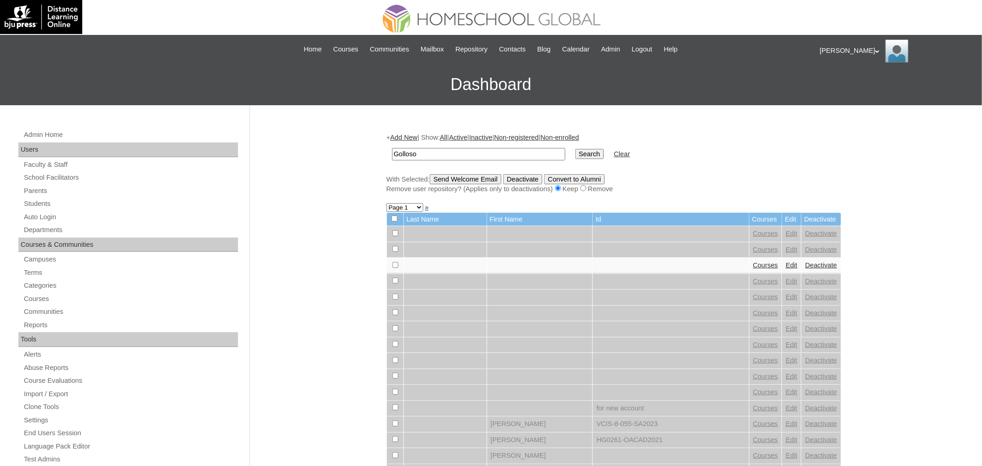
type input "Golloso"
click at [576, 149] on input "Search" at bounding box center [590, 154] width 29 height 10
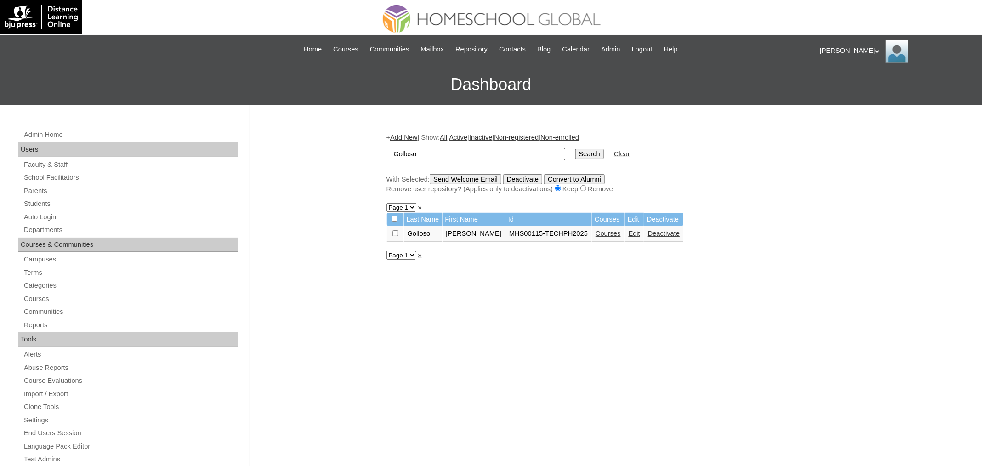
click at [617, 233] on link "Courses" at bounding box center [608, 233] width 25 height 7
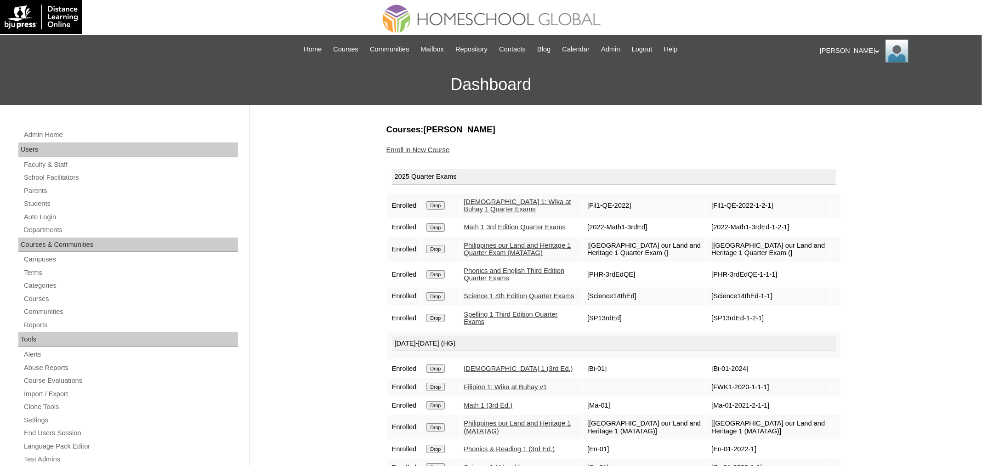
click at [443, 149] on link "Enroll in New Course" at bounding box center [418, 149] width 63 height 7
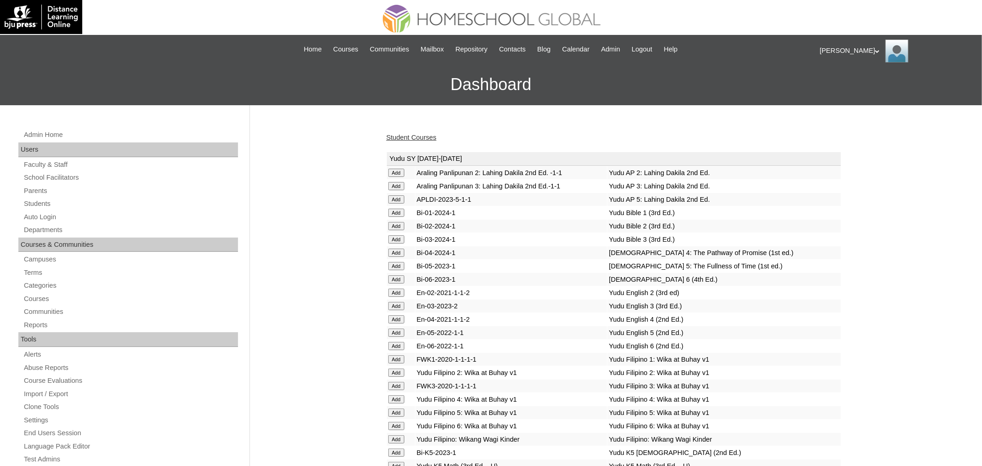
scroll to position [3236, 0]
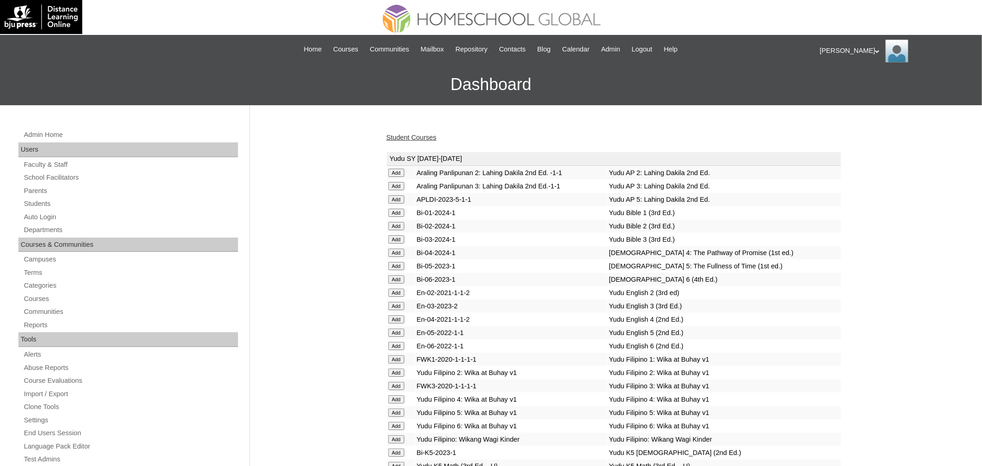
click at [425, 139] on link "Student Courses" at bounding box center [412, 137] width 50 height 7
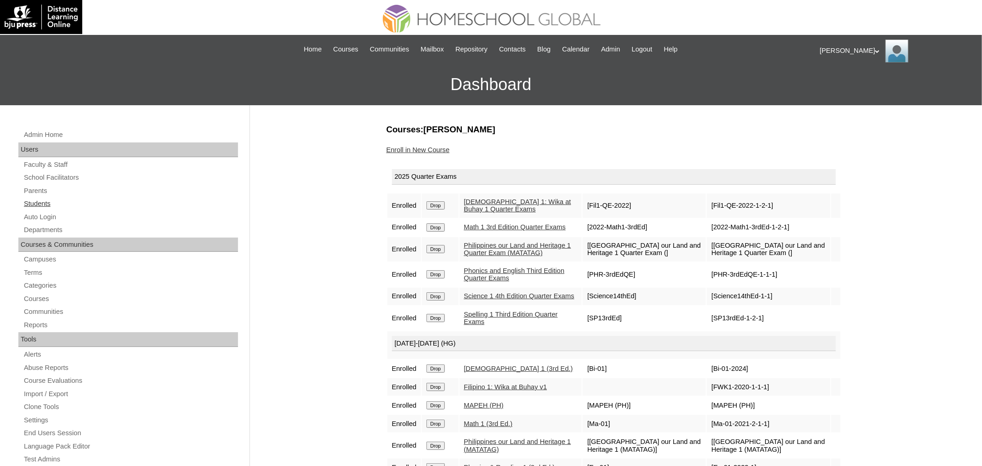
click at [42, 206] on link "Students" at bounding box center [130, 203] width 215 height 11
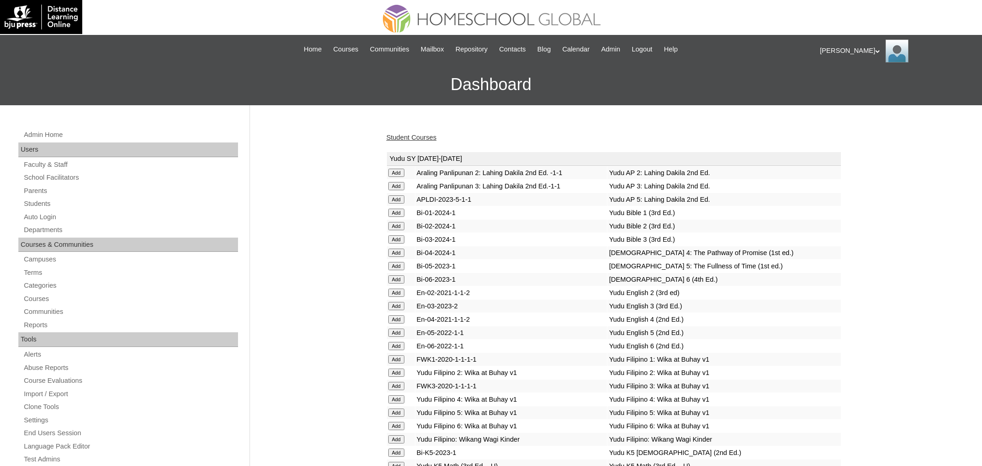
scroll to position [3236, 0]
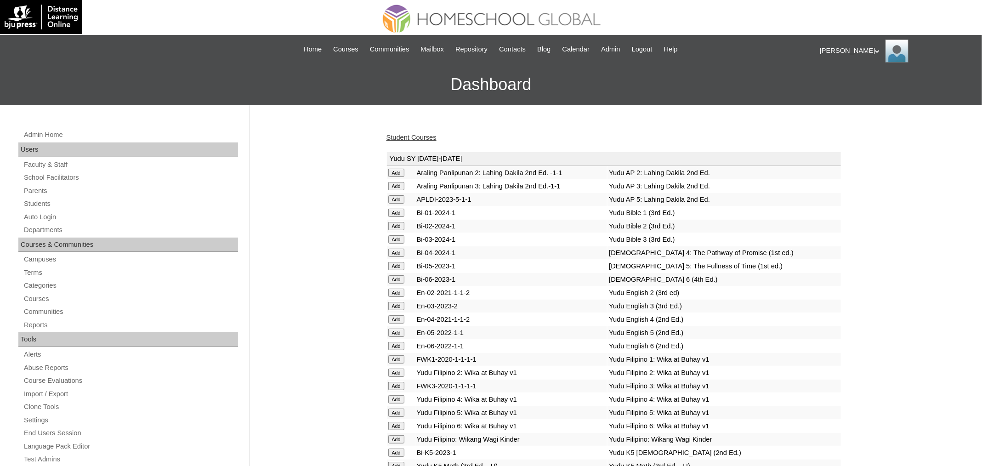
click at [411, 134] on link "Student Courses" at bounding box center [412, 137] width 50 height 7
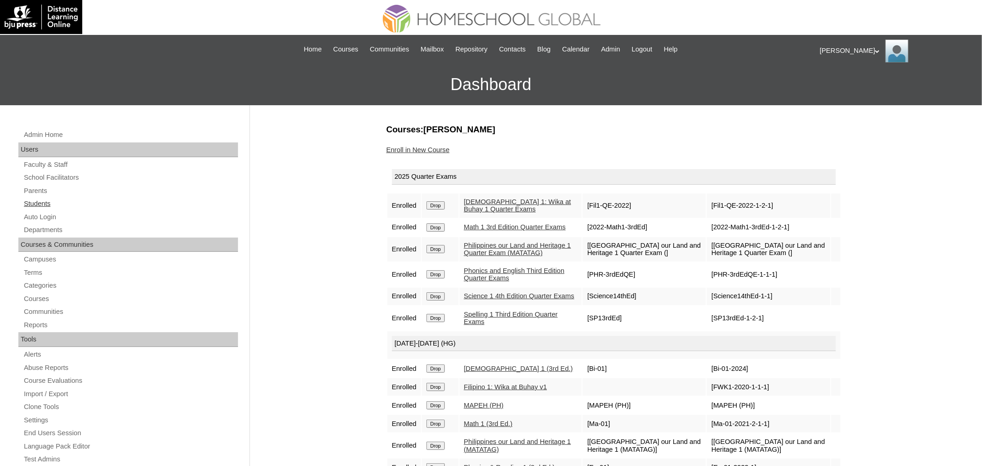
click at [61, 200] on link "Students" at bounding box center [130, 203] width 215 height 11
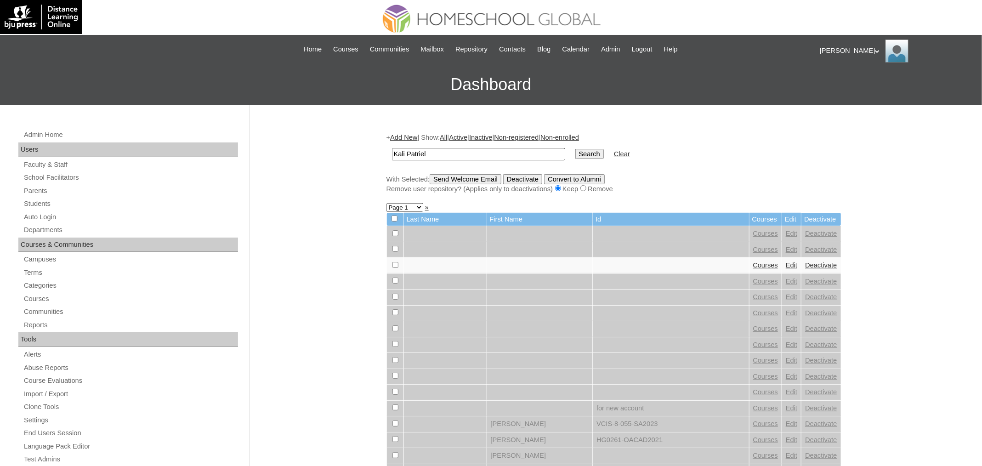
type input "Kali Patriel"
click at [576, 149] on input "Search" at bounding box center [590, 154] width 29 height 10
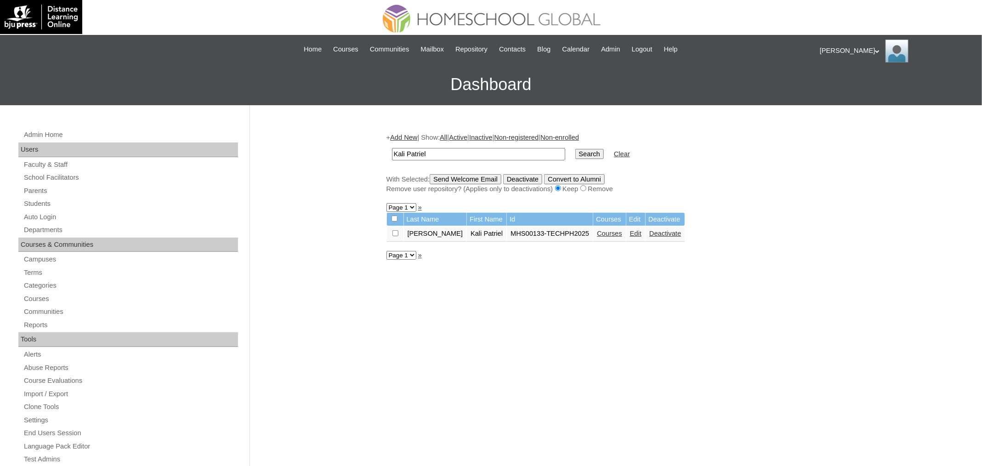
click at [597, 234] on link "Courses" at bounding box center [609, 233] width 25 height 7
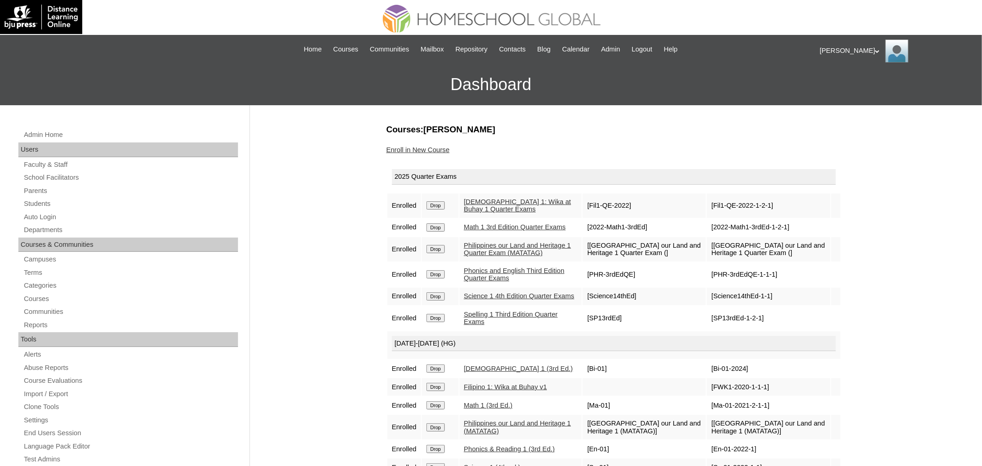
click at [439, 149] on link "Enroll in New Course" at bounding box center [418, 149] width 63 height 7
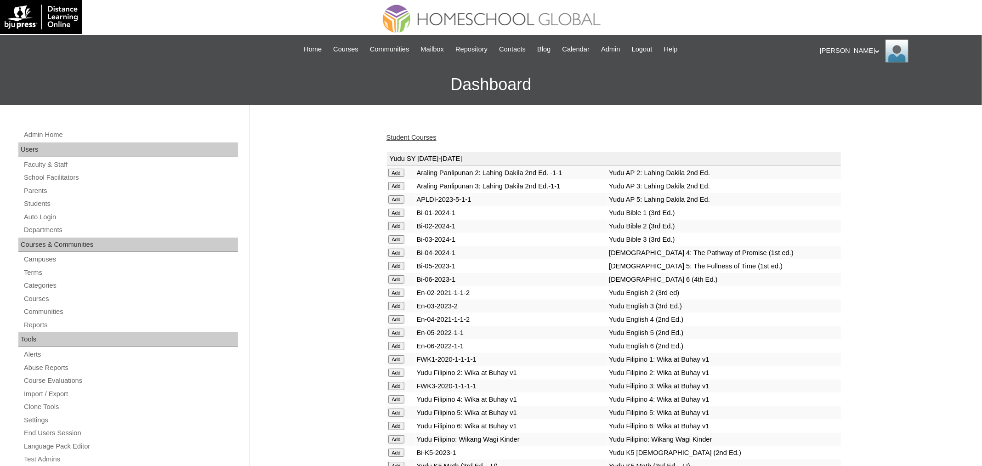
scroll to position [3236, 0]
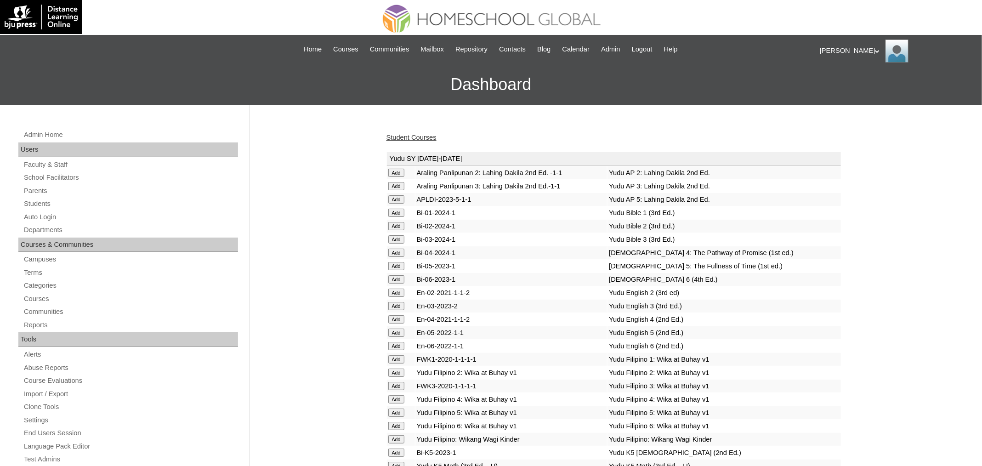
click at [421, 135] on link "Student Courses" at bounding box center [412, 137] width 50 height 7
